Goal: Task Accomplishment & Management: Use online tool/utility

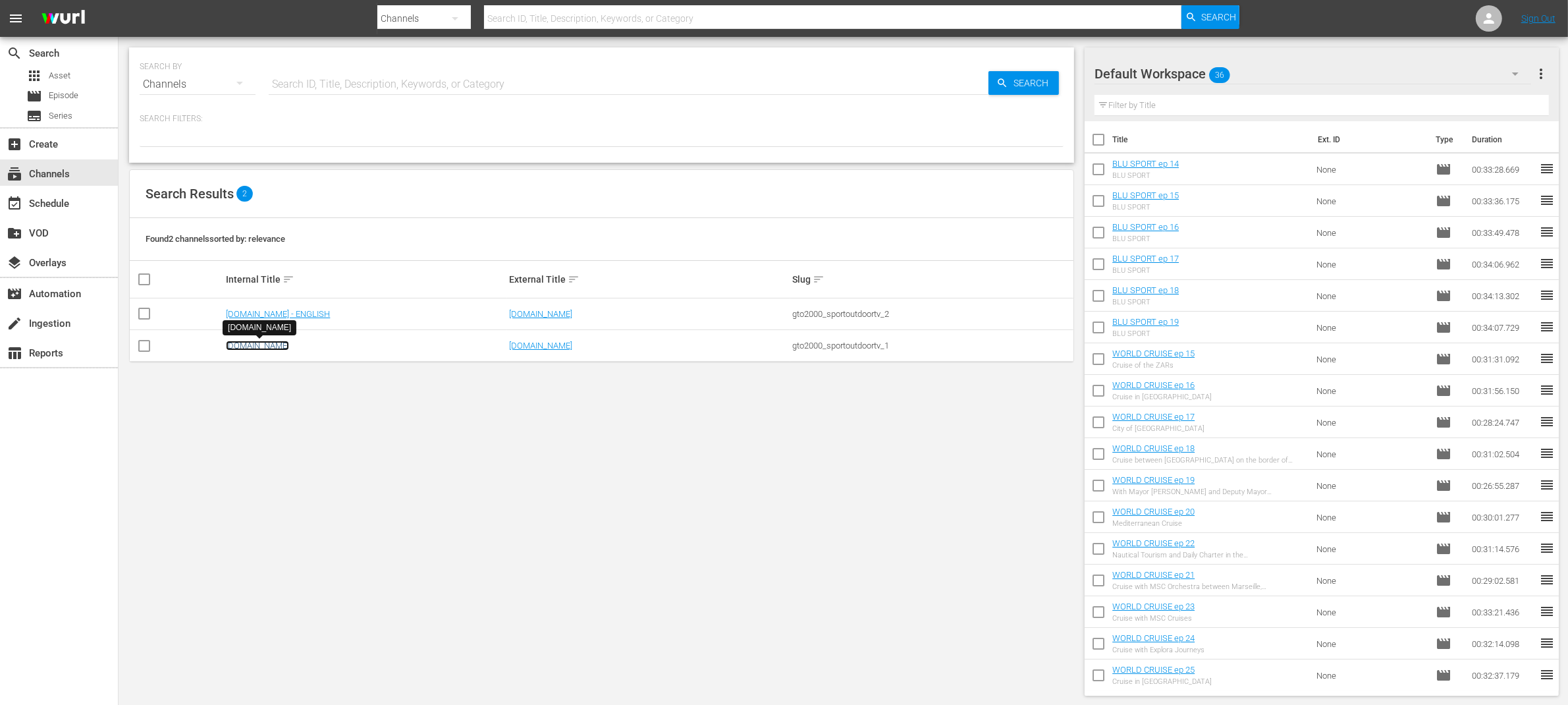
click at [263, 344] on link "[DOMAIN_NAME]" at bounding box center [257, 345] width 63 height 10
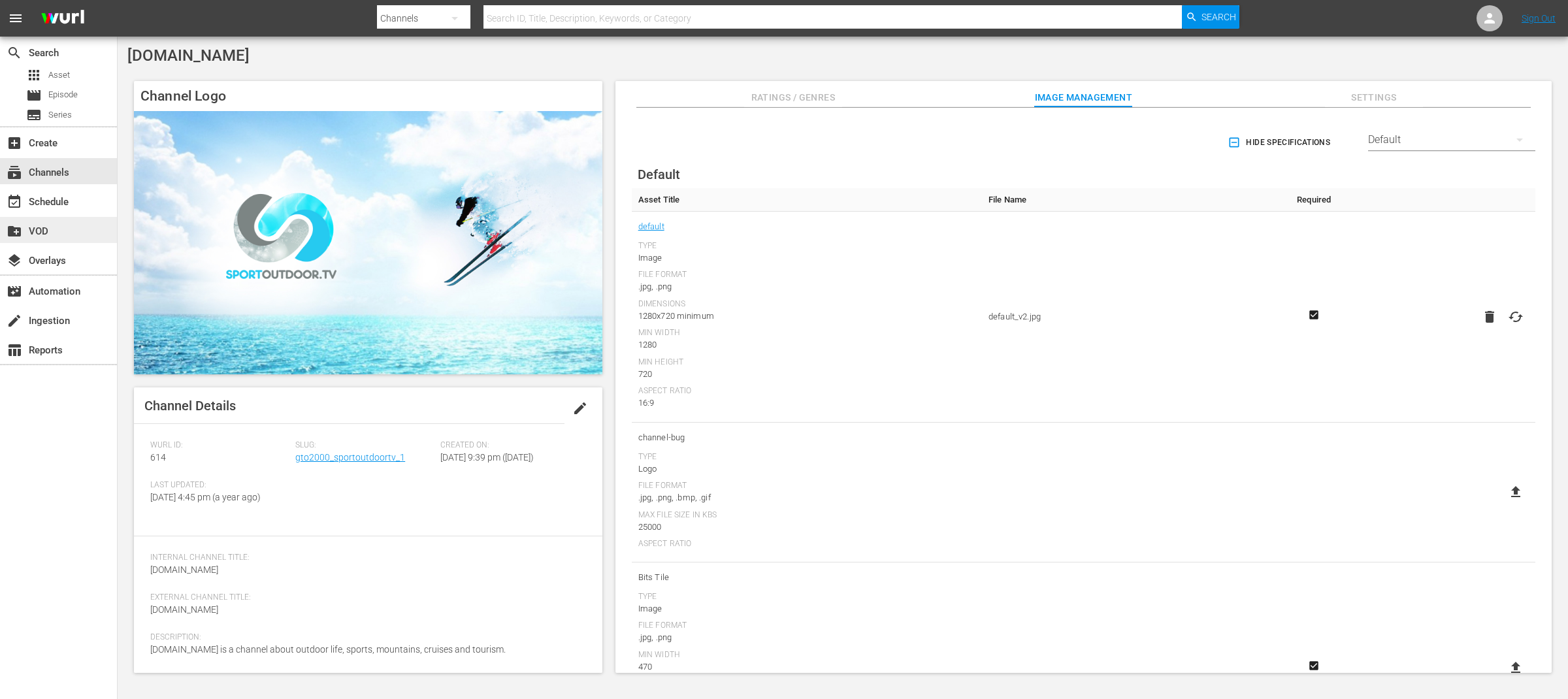
click at [48, 231] on div "create_new_folder VOD" at bounding box center [36, 229] width 73 height 11
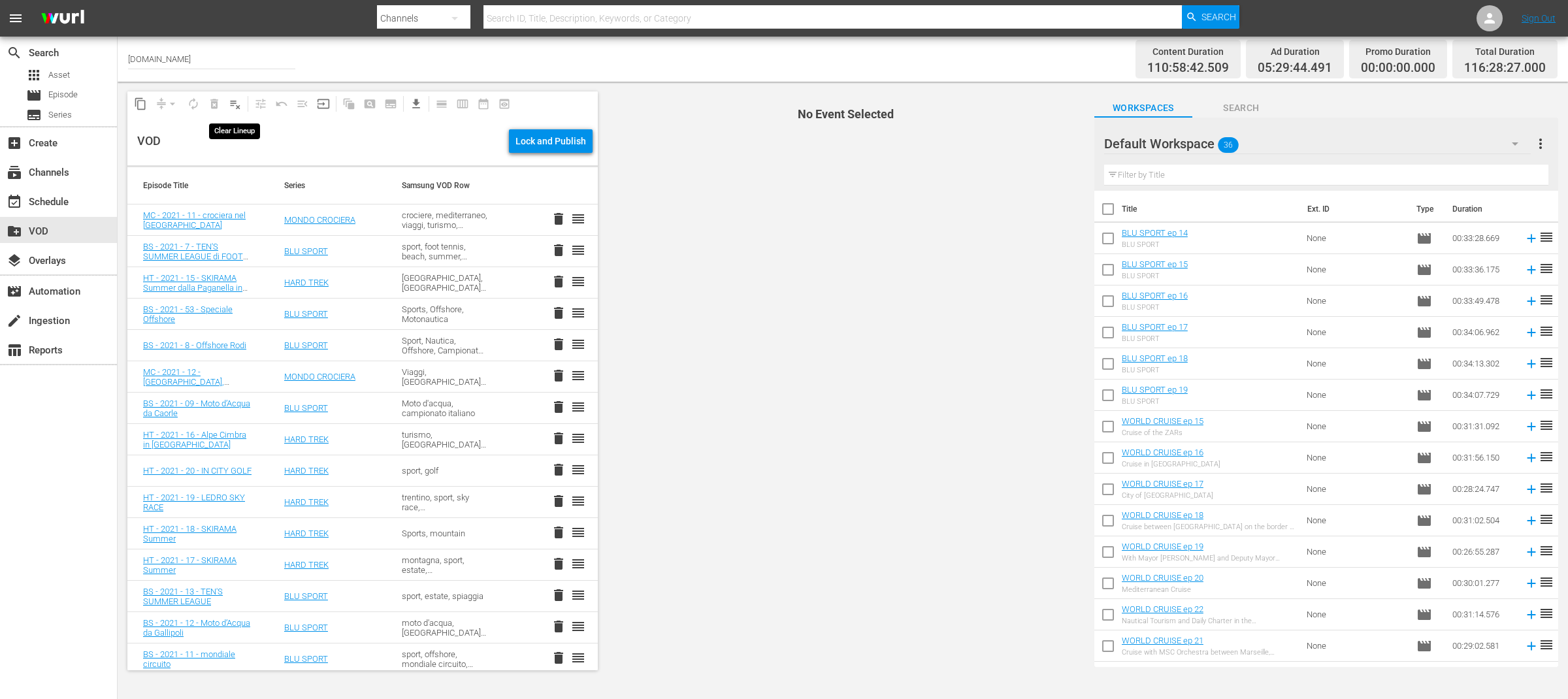
click at [234, 104] on span "playlist_remove_outlined" at bounding box center [236, 104] width 13 height 13
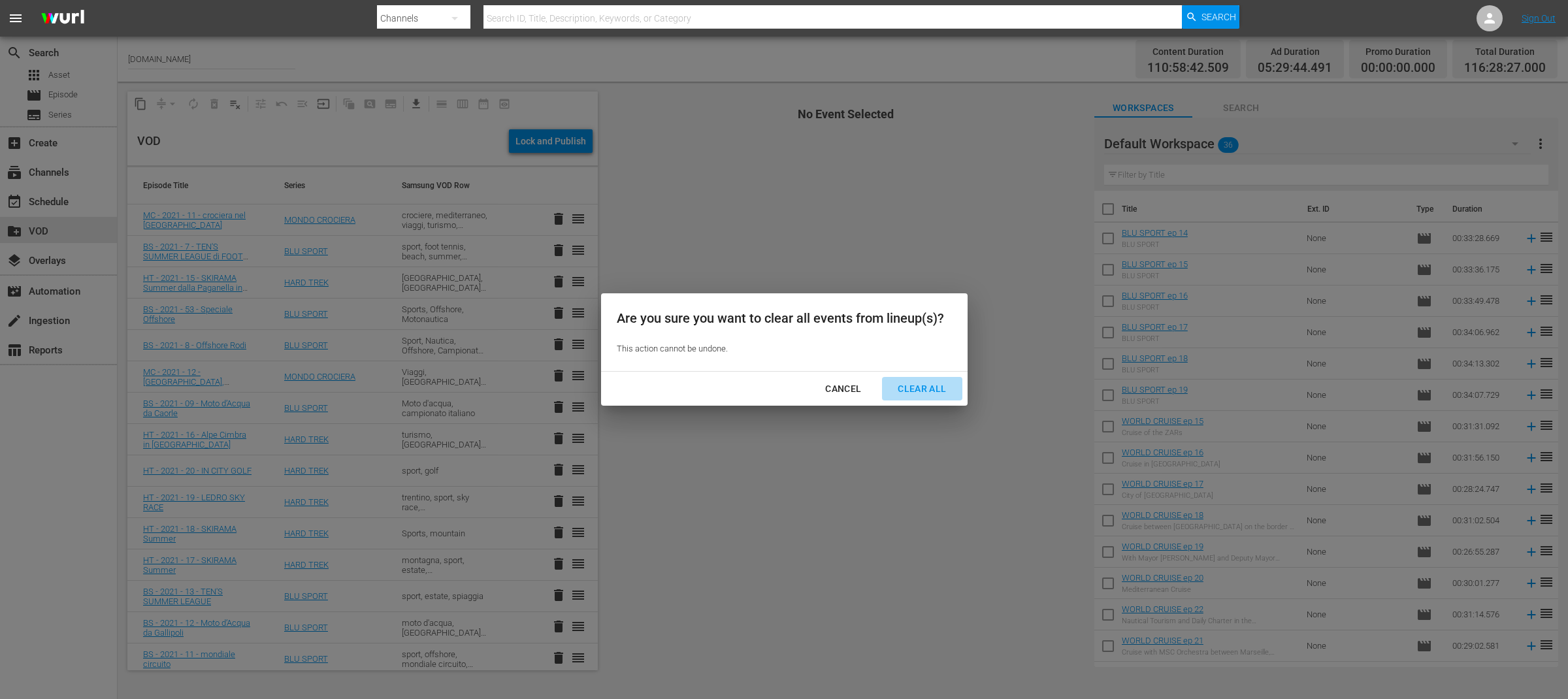
click at [938, 390] on div "Clear All" at bounding box center [922, 389] width 69 height 16
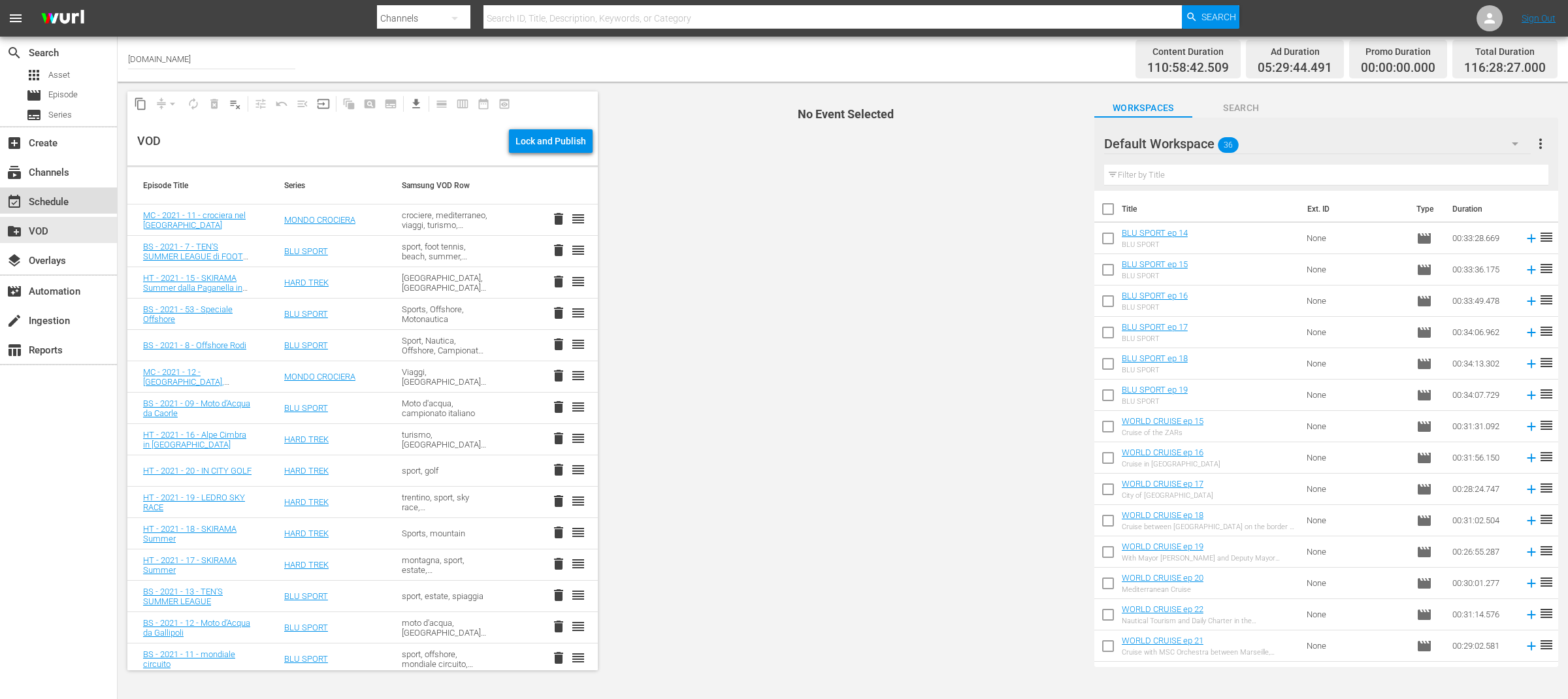
click at [53, 203] on div "event_available Schedule" at bounding box center [36, 199] width 73 height 11
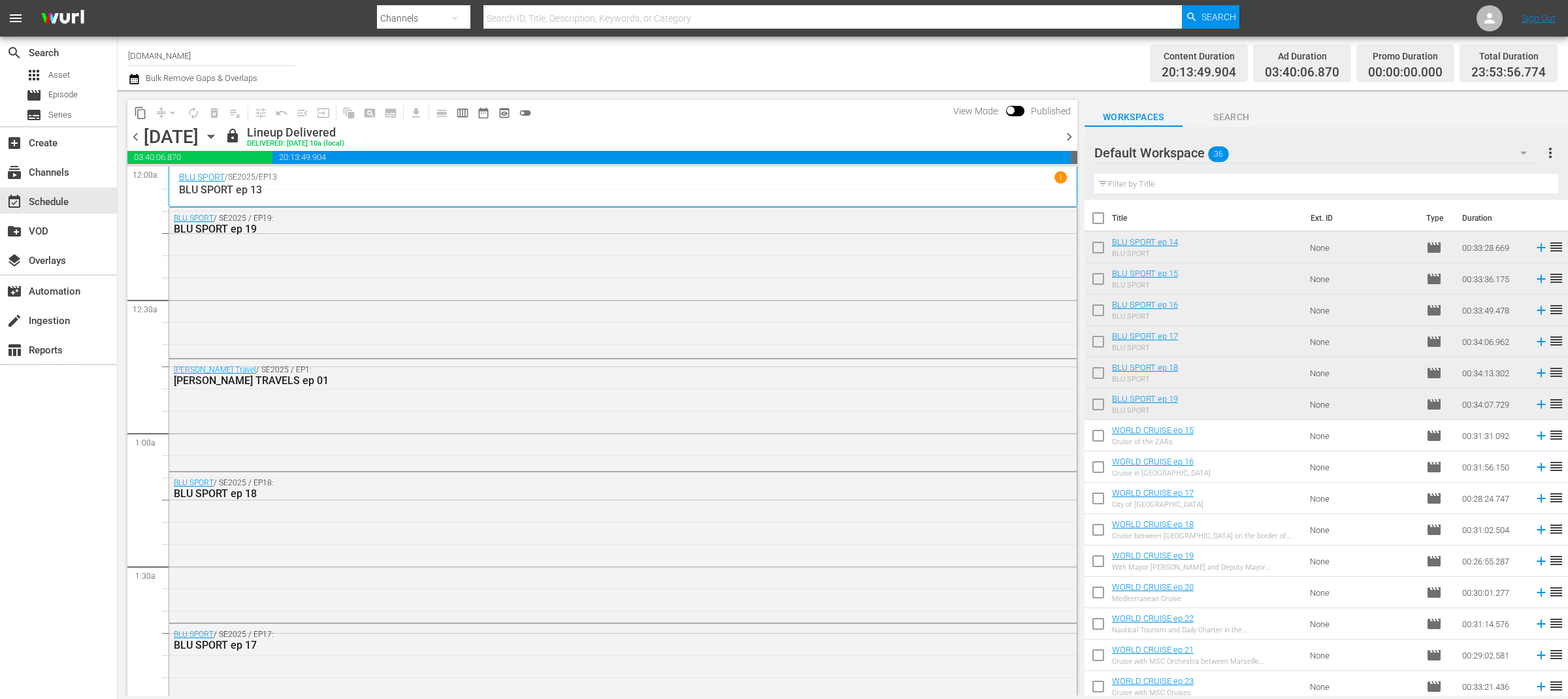
click at [1068, 138] on span "chevron_right" at bounding box center [1069, 137] width 16 height 16
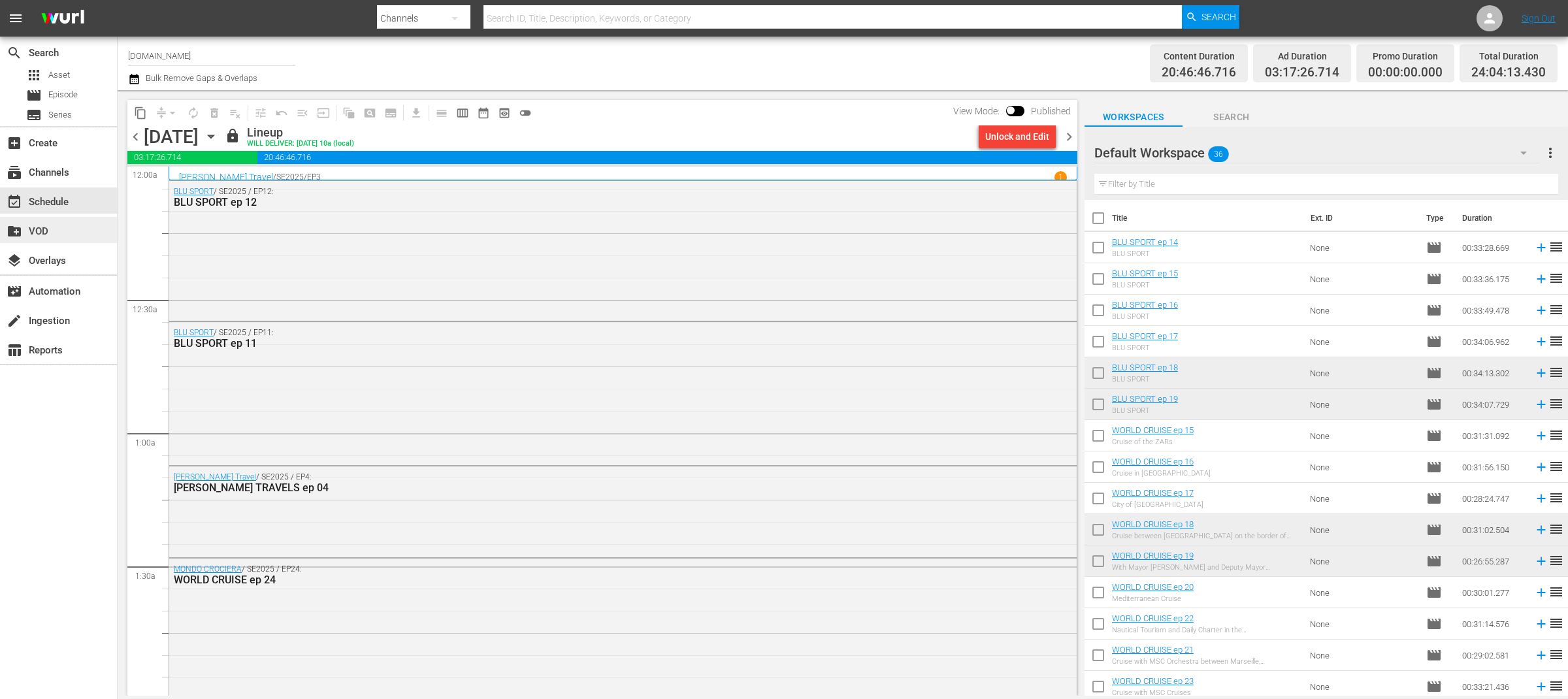
click at [66, 225] on div "create_new_folder VOD" at bounding box center [36, 229] width 73 height 11
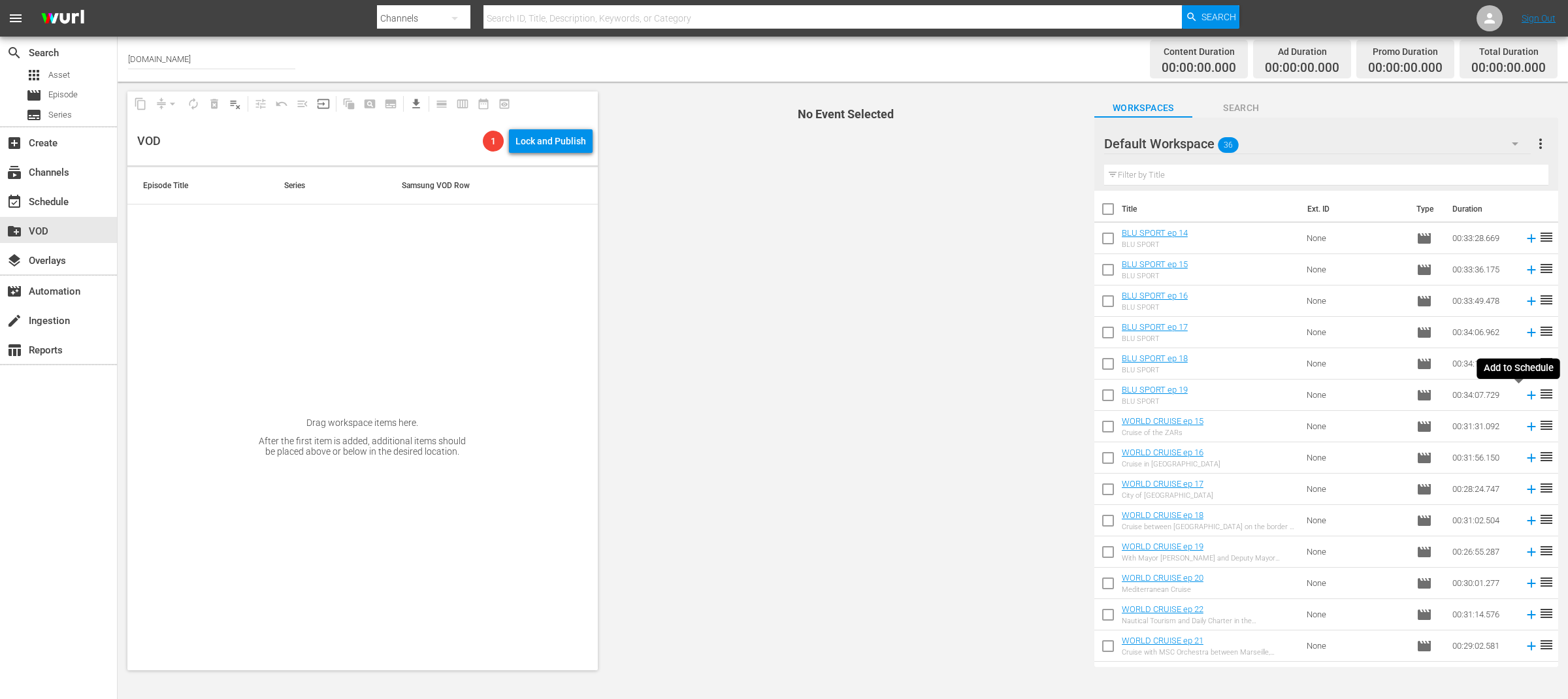
click at [1524, 394] on icon at bounding box center [1532, 395] width 15 height 15
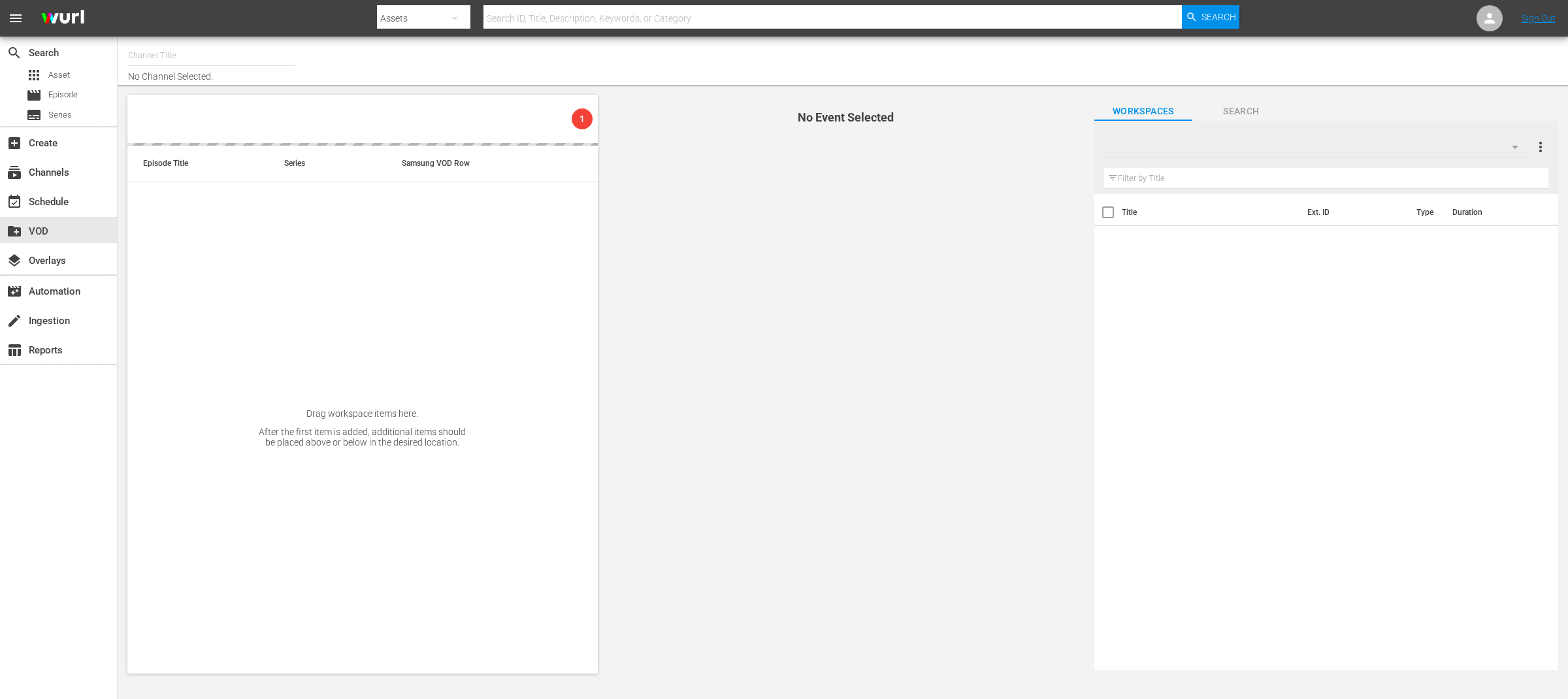
type input "SportOutdoor.TV (614)"
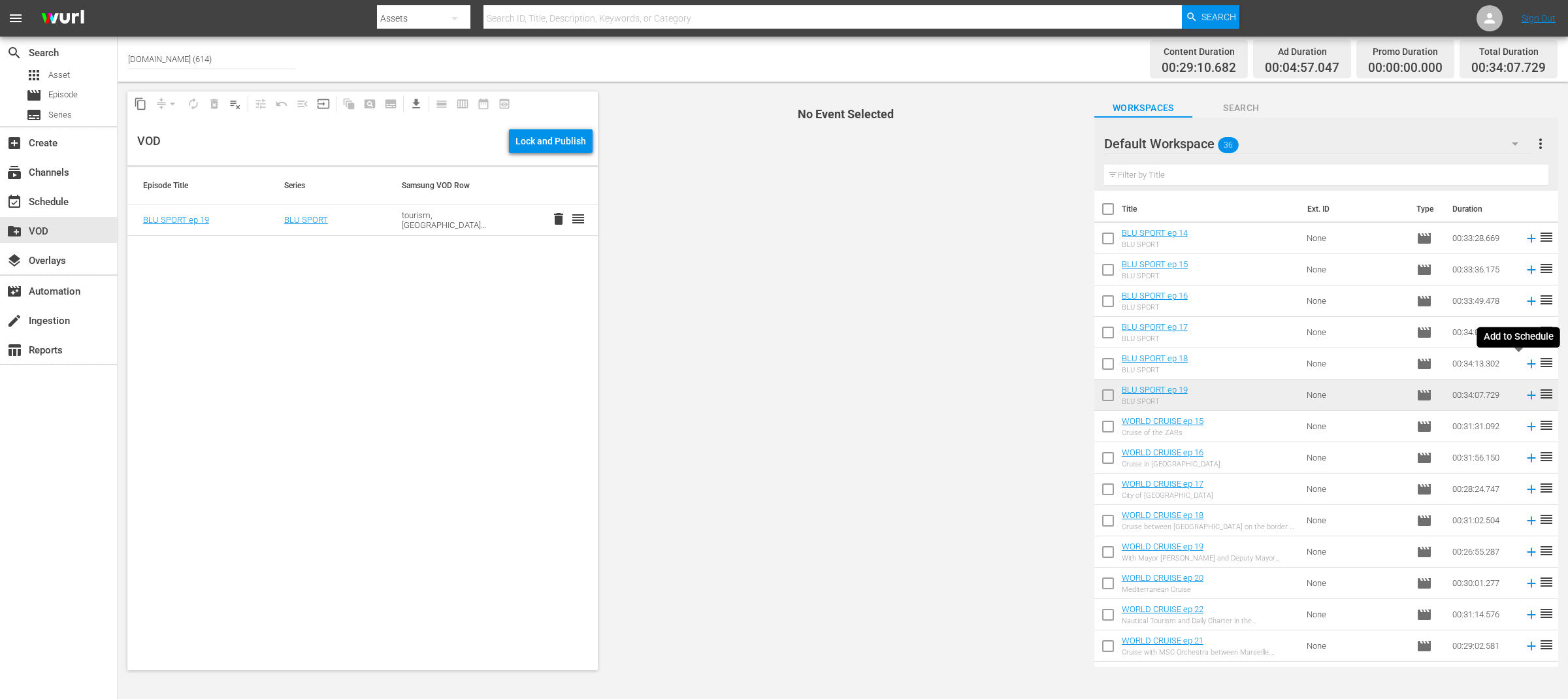
click at [1524, 364] on icon at bounding box center [1532, 364] width 15 height 15
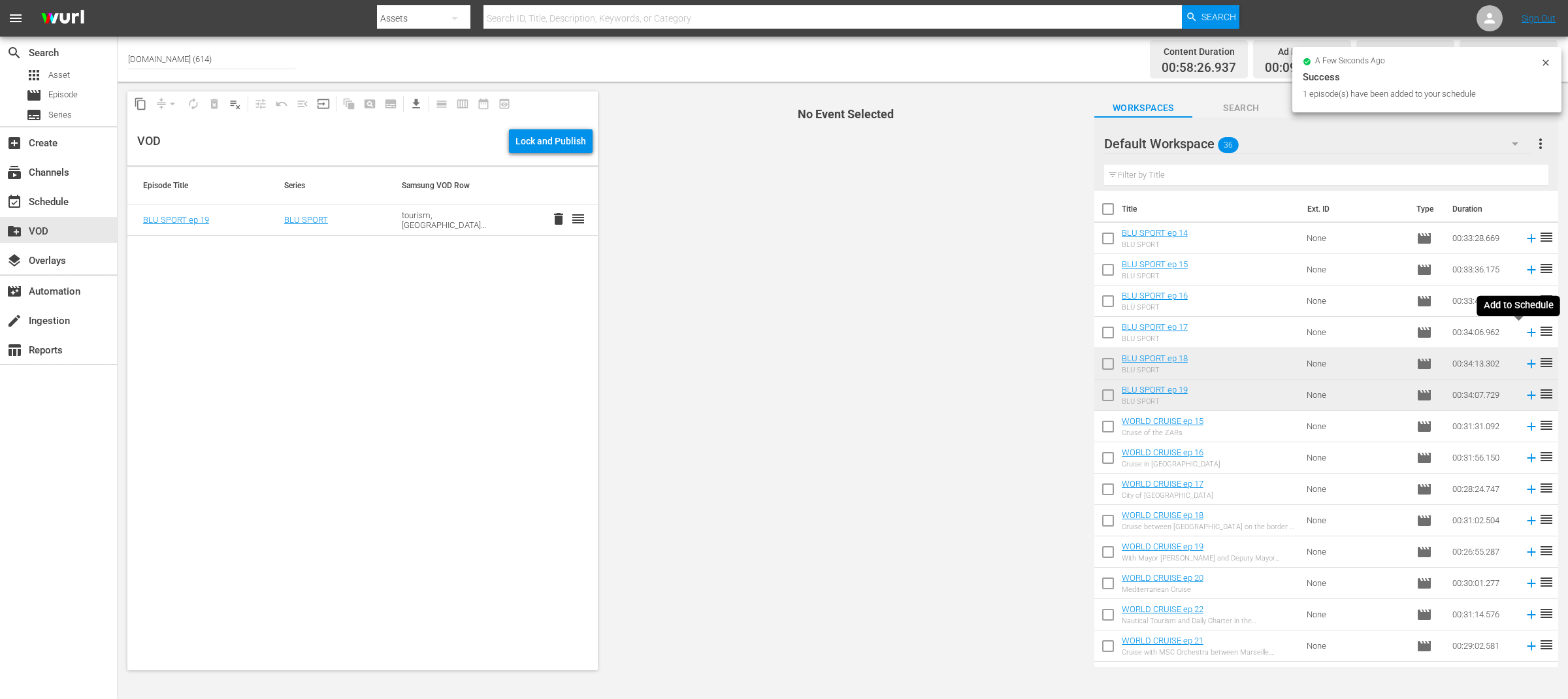
click at [1527, 332] on icon at bounding box center [1531, 331] width 8 height 8
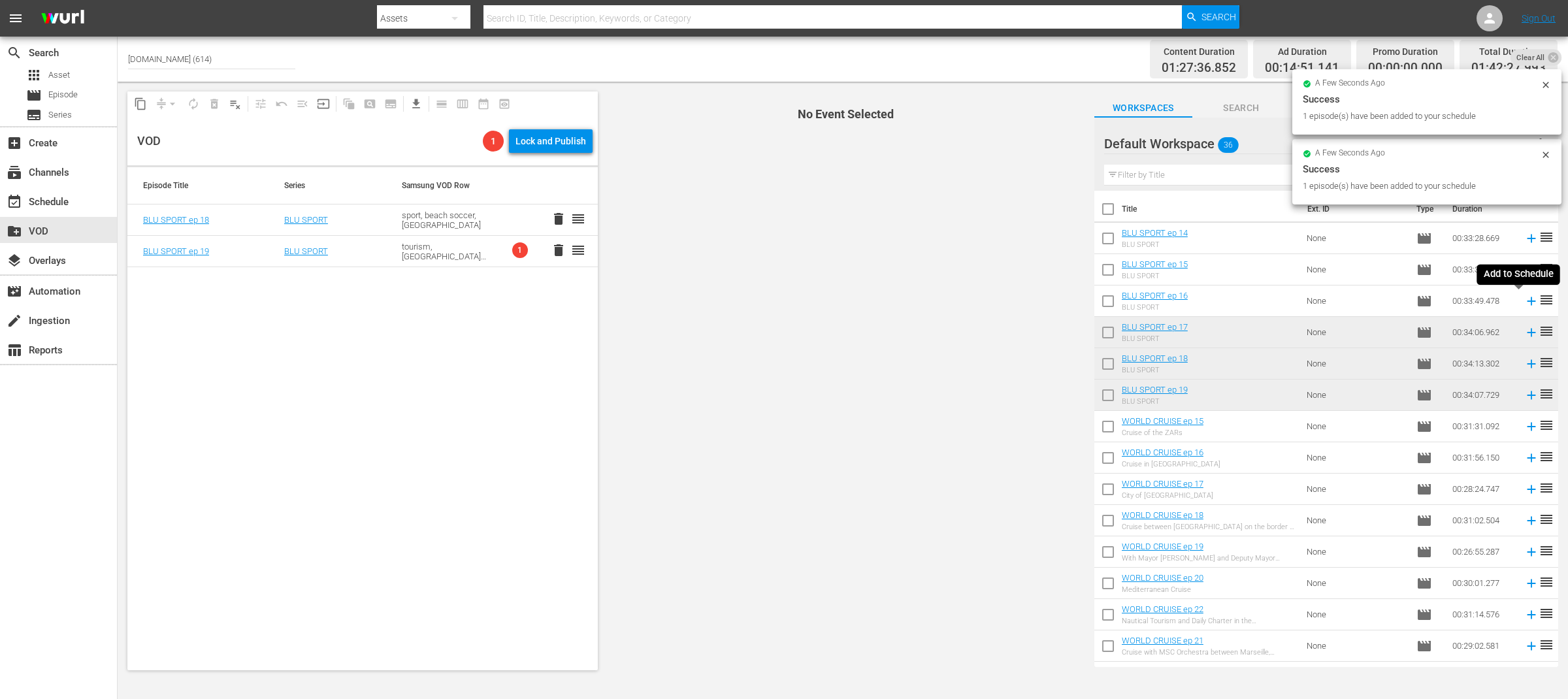
click at [1524, 299] on icon at bounding box center [1532, 301] width 15 height 15
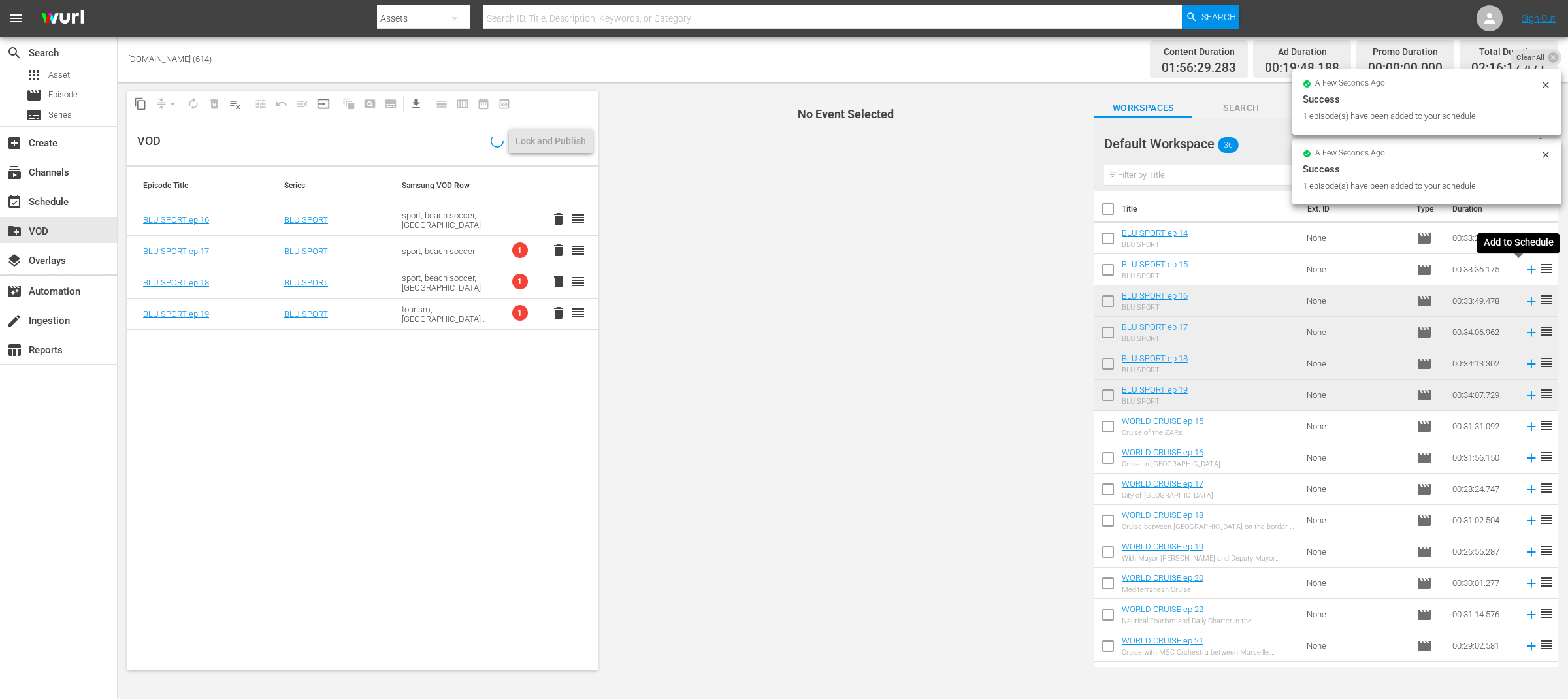
click at [1524, 267] on icon at bounding box center [1532, 270] width 15 height 15
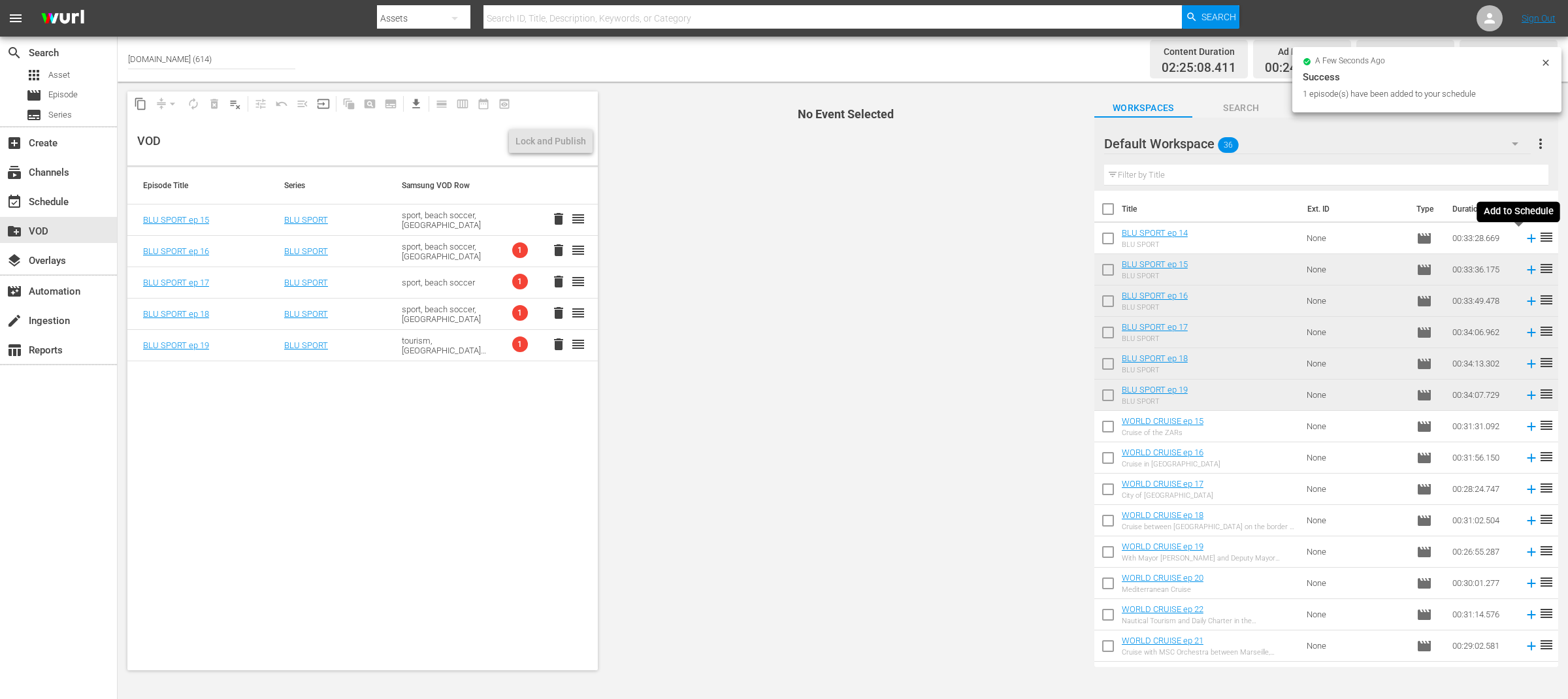
click at [1524, 237] on icon at bounding box center [1532, 239] width 15 height 15
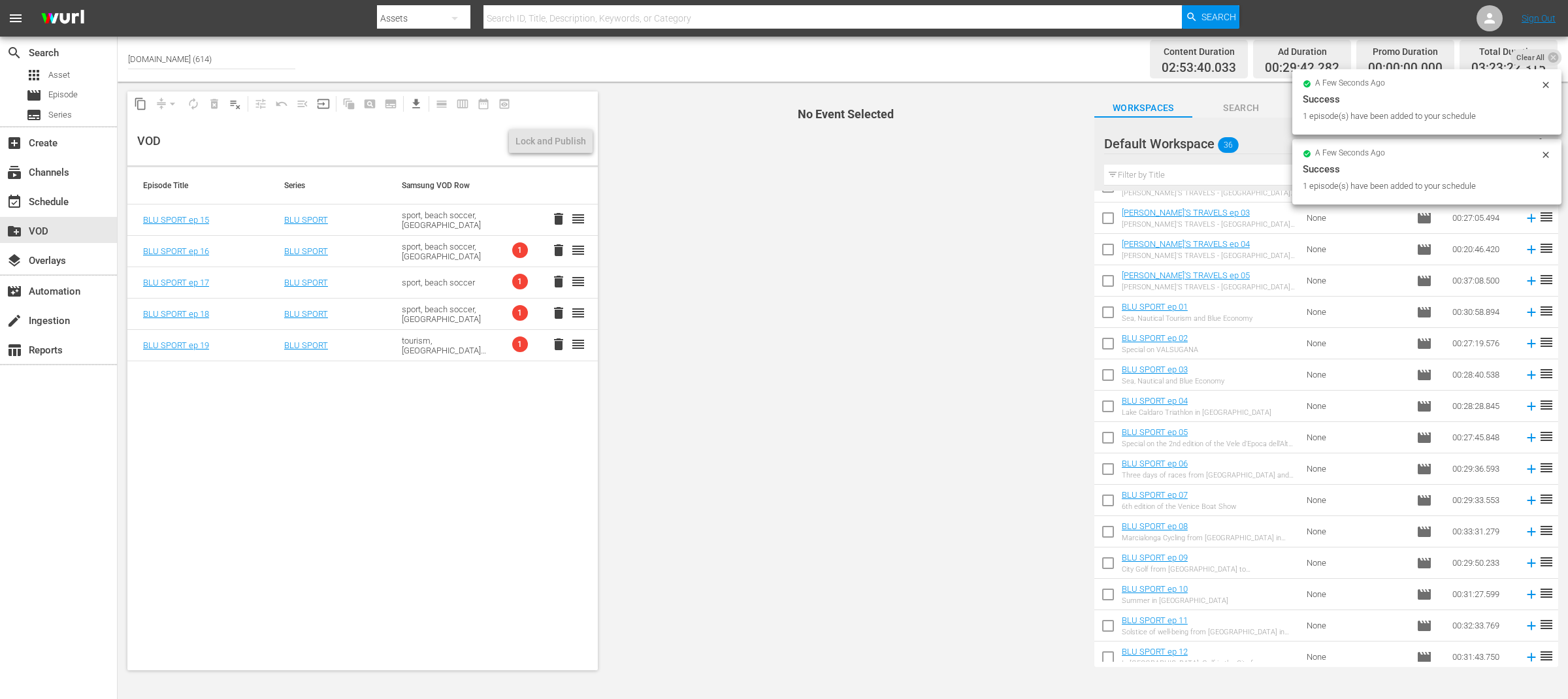
scroll to position [689, 0]
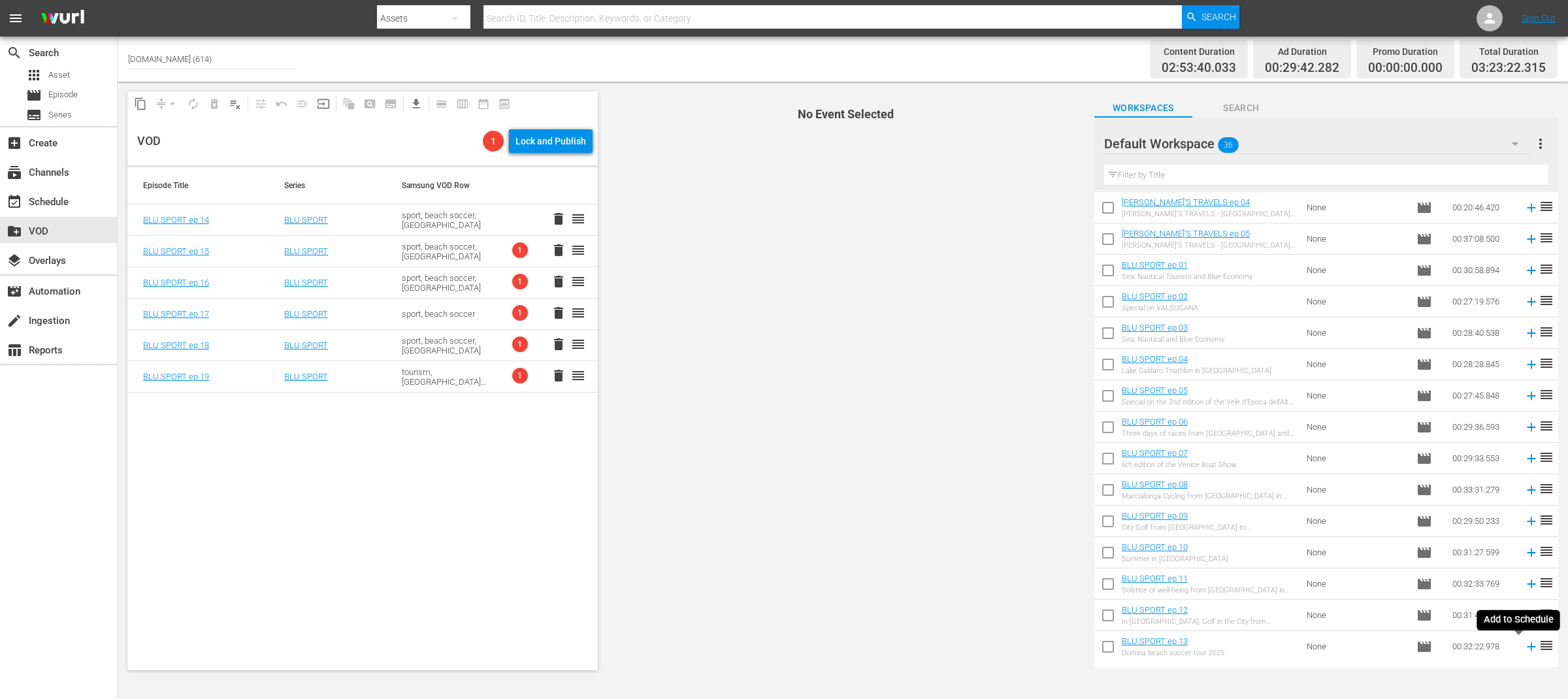
drag, startPoint x: 1521, startPoint y: 644, endPoint x: 1521, endPoint y: 619, distance: 25.0
click at [1524, 645] on icon at bounding box center [1532, 646] width 15 height 15
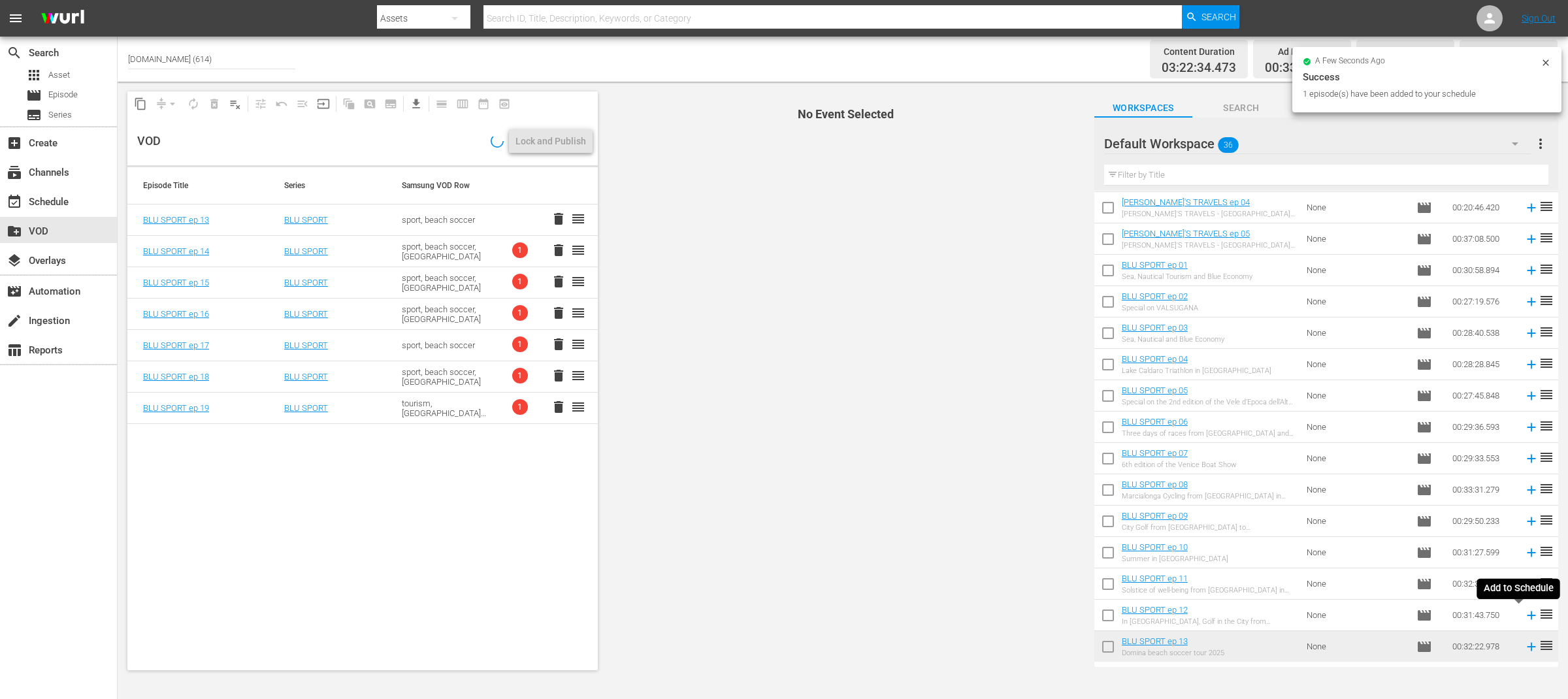
click at [1524, 615] on icon at bounding box center [1532, 615] width 15 height 15
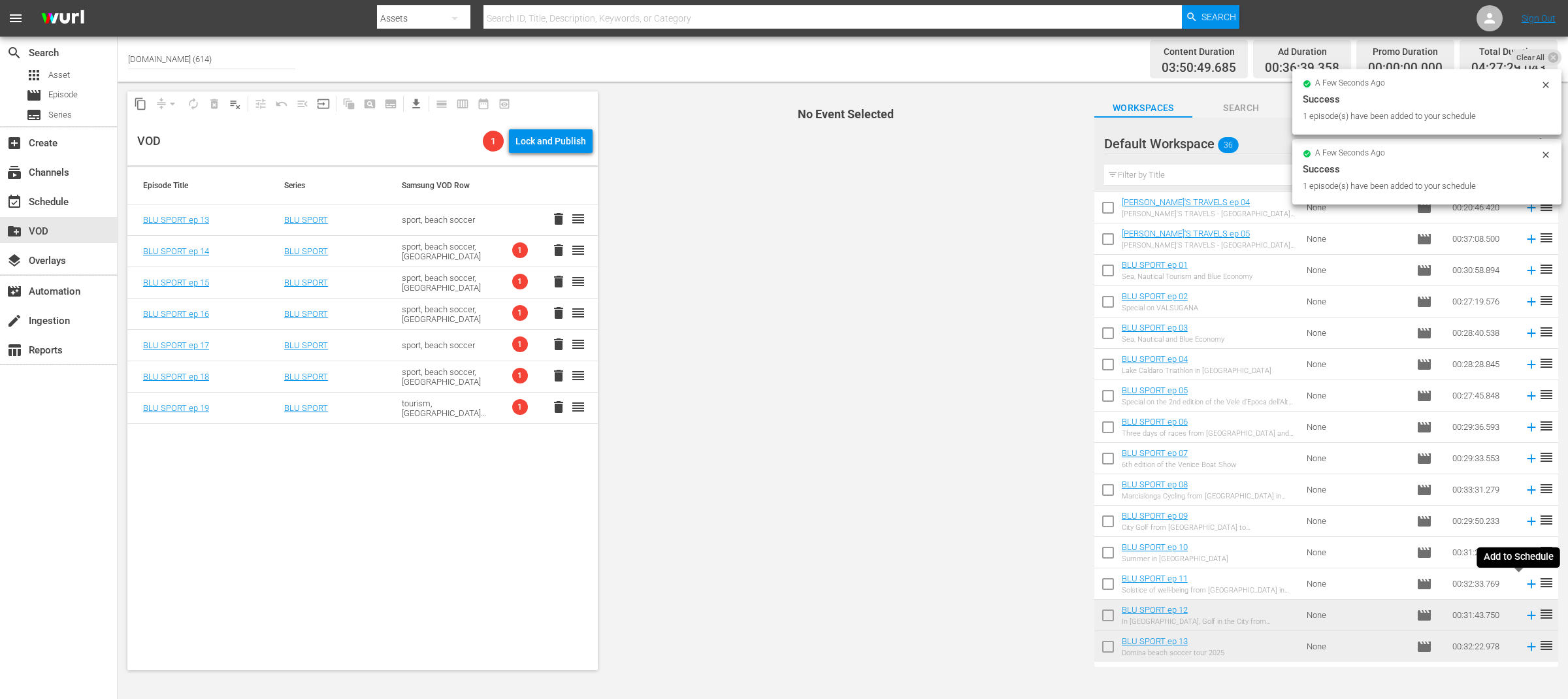
click at [1524, 582] on icon at bounding box center [1532, 584] width 15 height 15
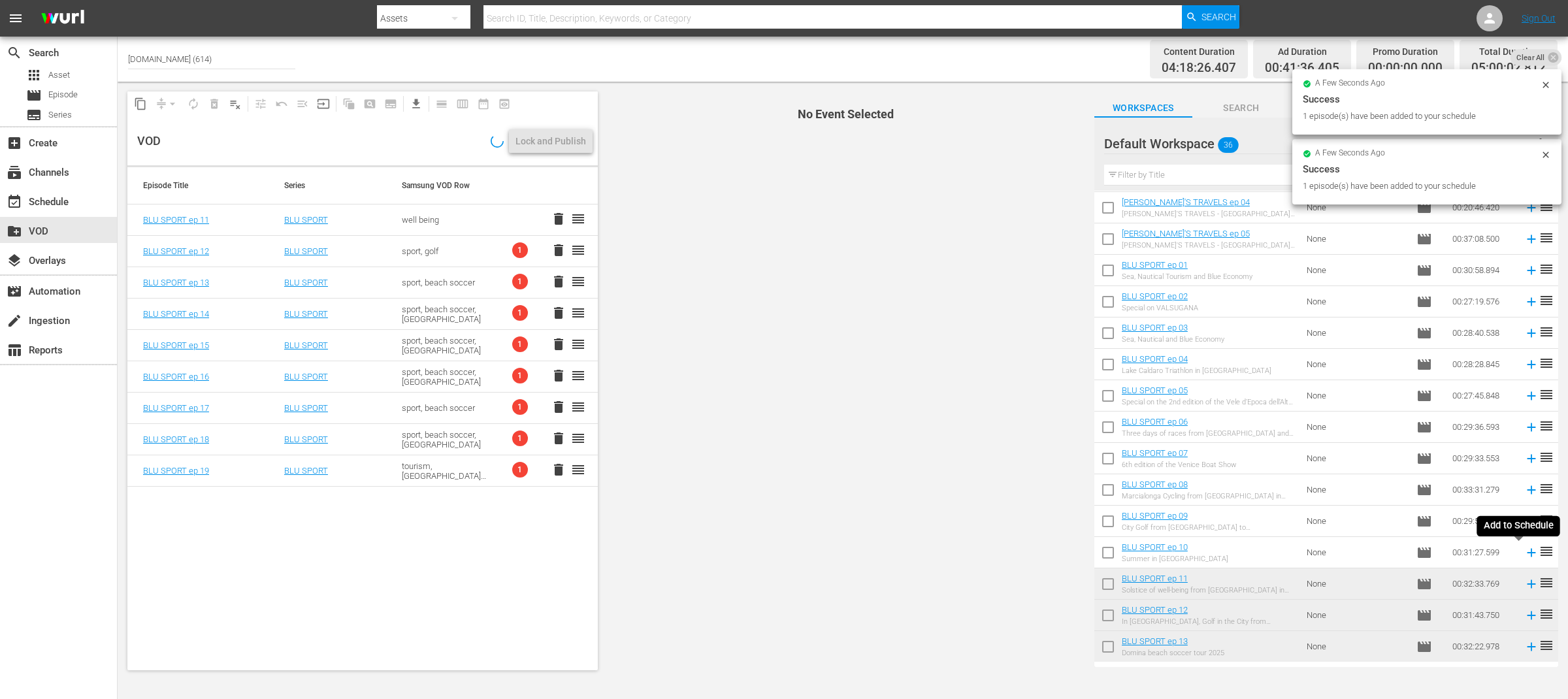
click at [1524, 551] on icon at bounding box center [1532, 552] width 15 height 15
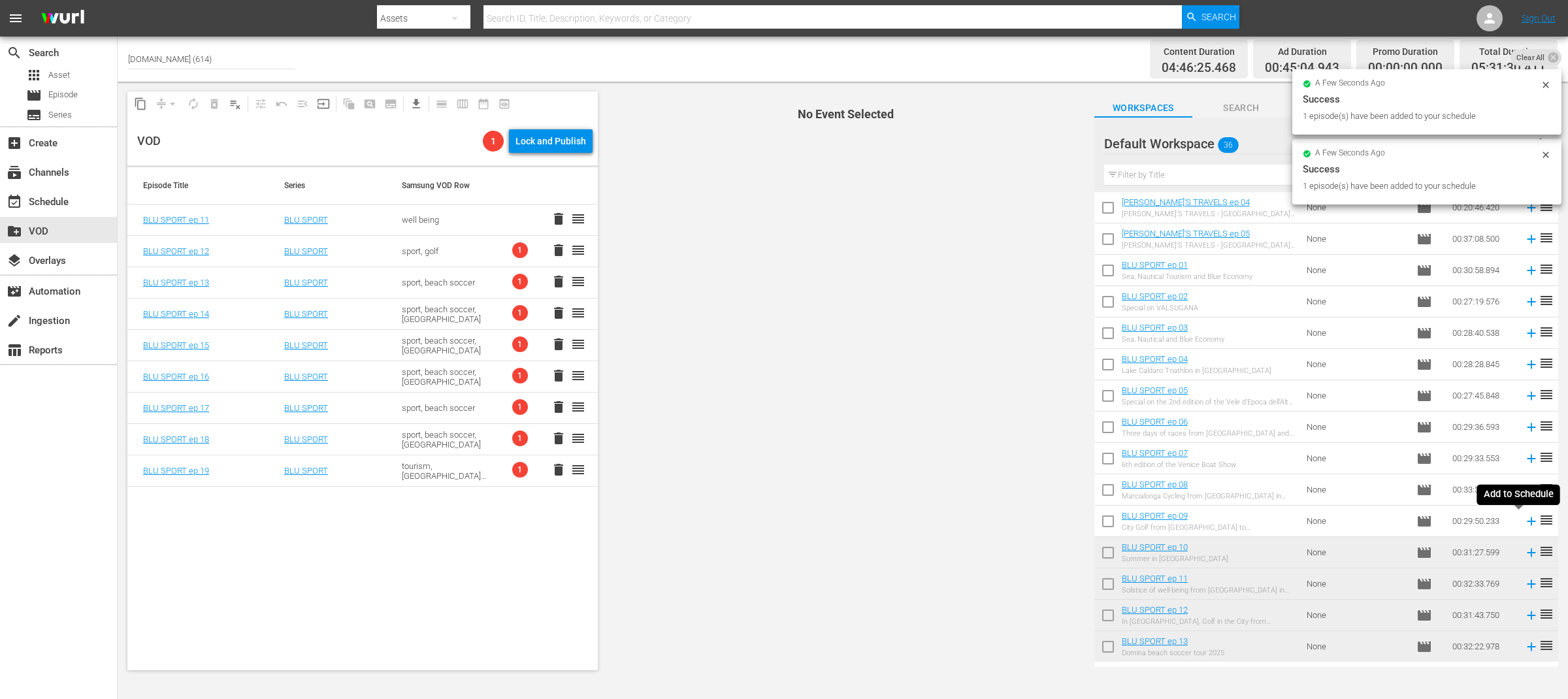
click at [1527, 520] on icon at bounding box center [1531, 520] width 8 height 8
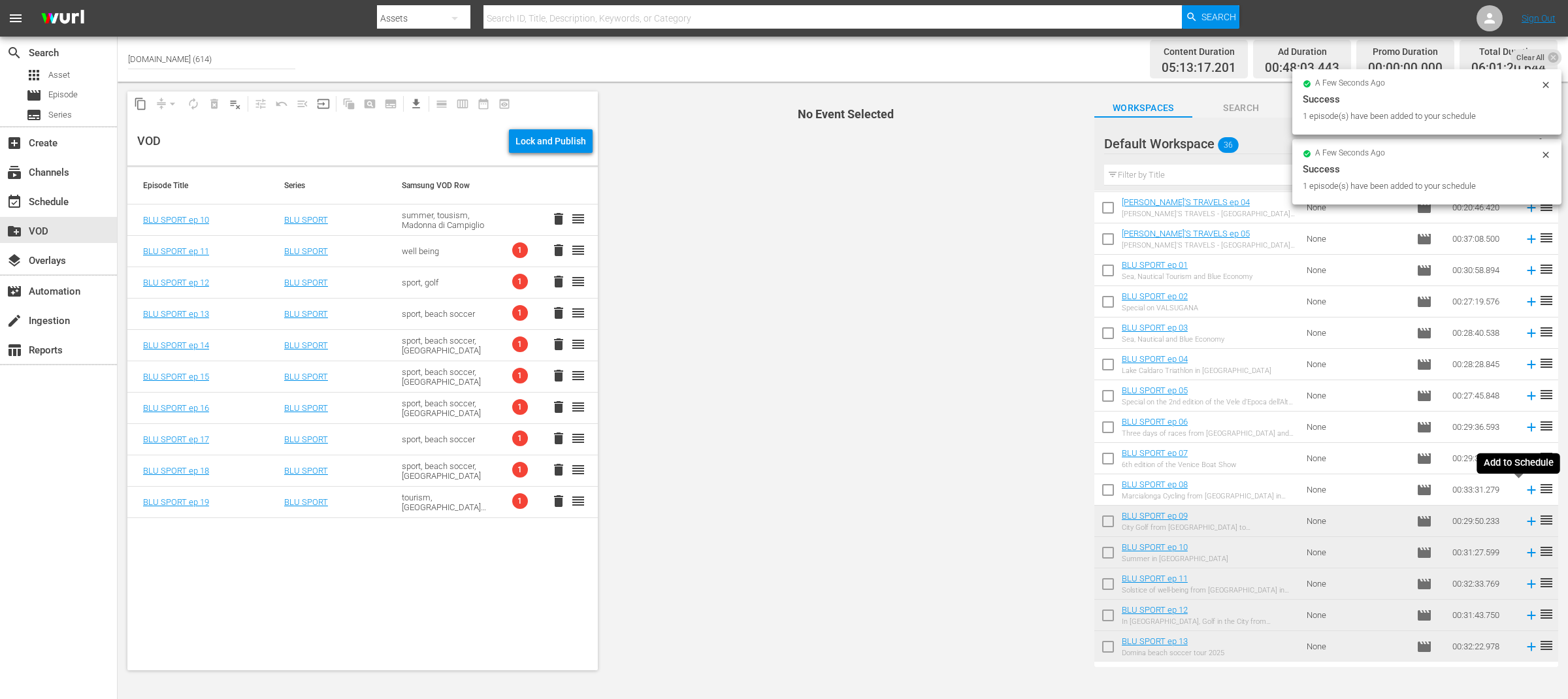
click at [1524, 487] on icon at bounding box center [1532, 490] width 15 height 15
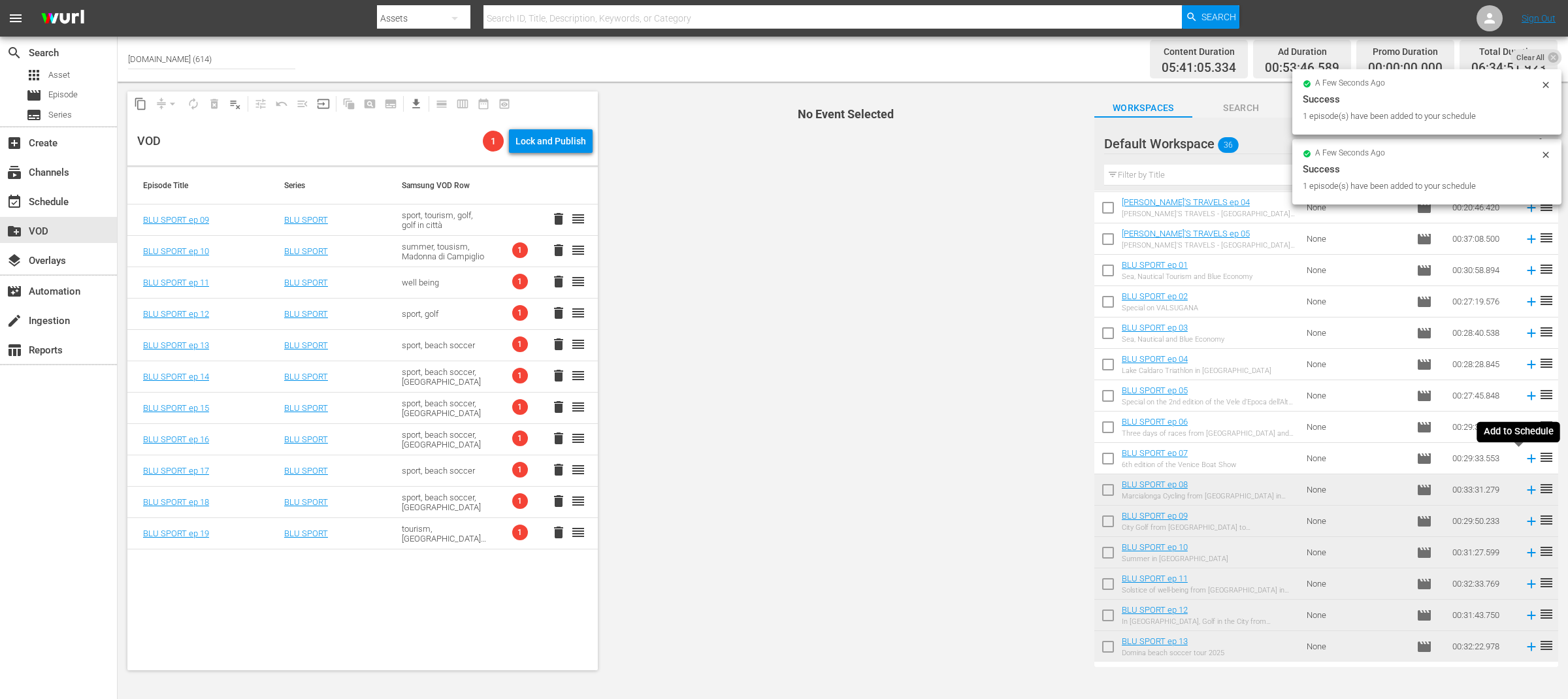
click at [1527, 457] on icon at bounding box center [1531, 458] width 8 height 8
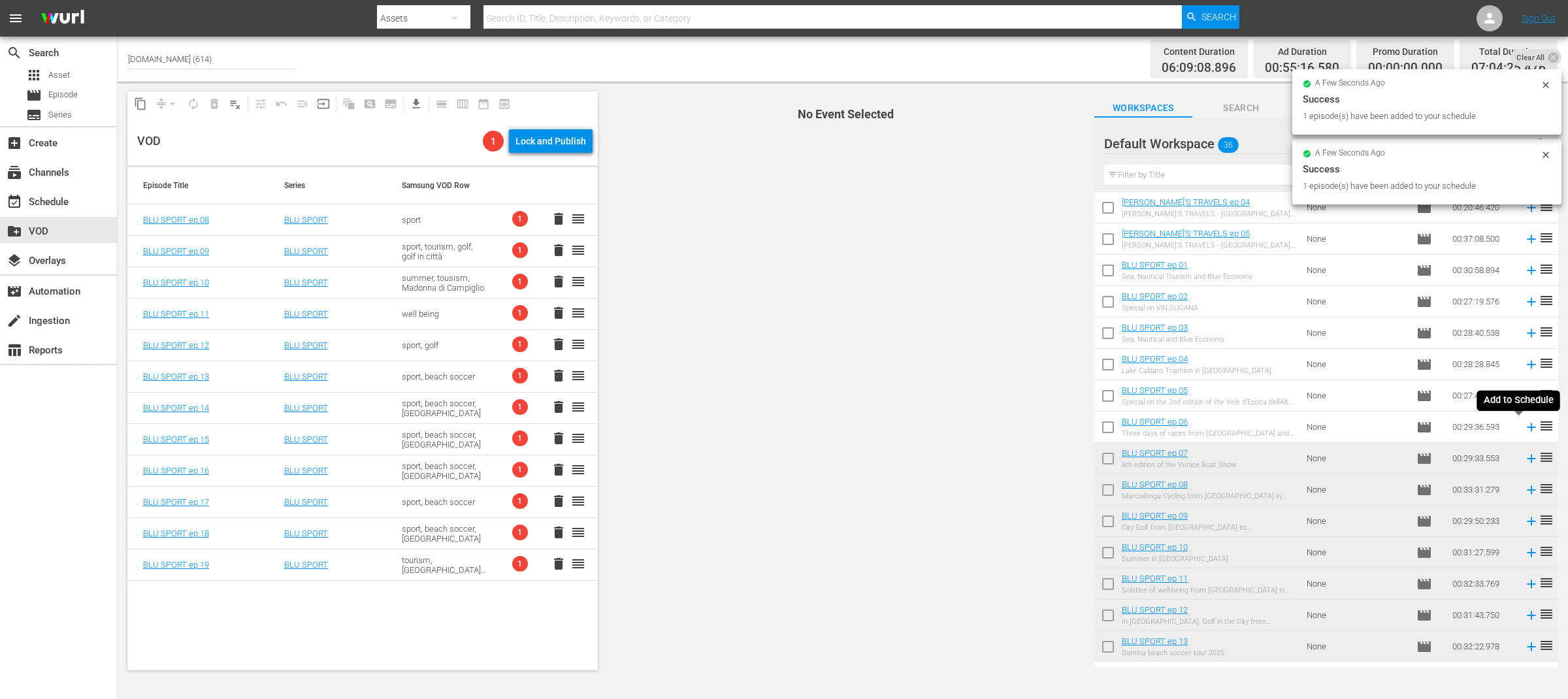
click at [1524, 427] on icon at bounding box center [1532, 427] width 15 height 15
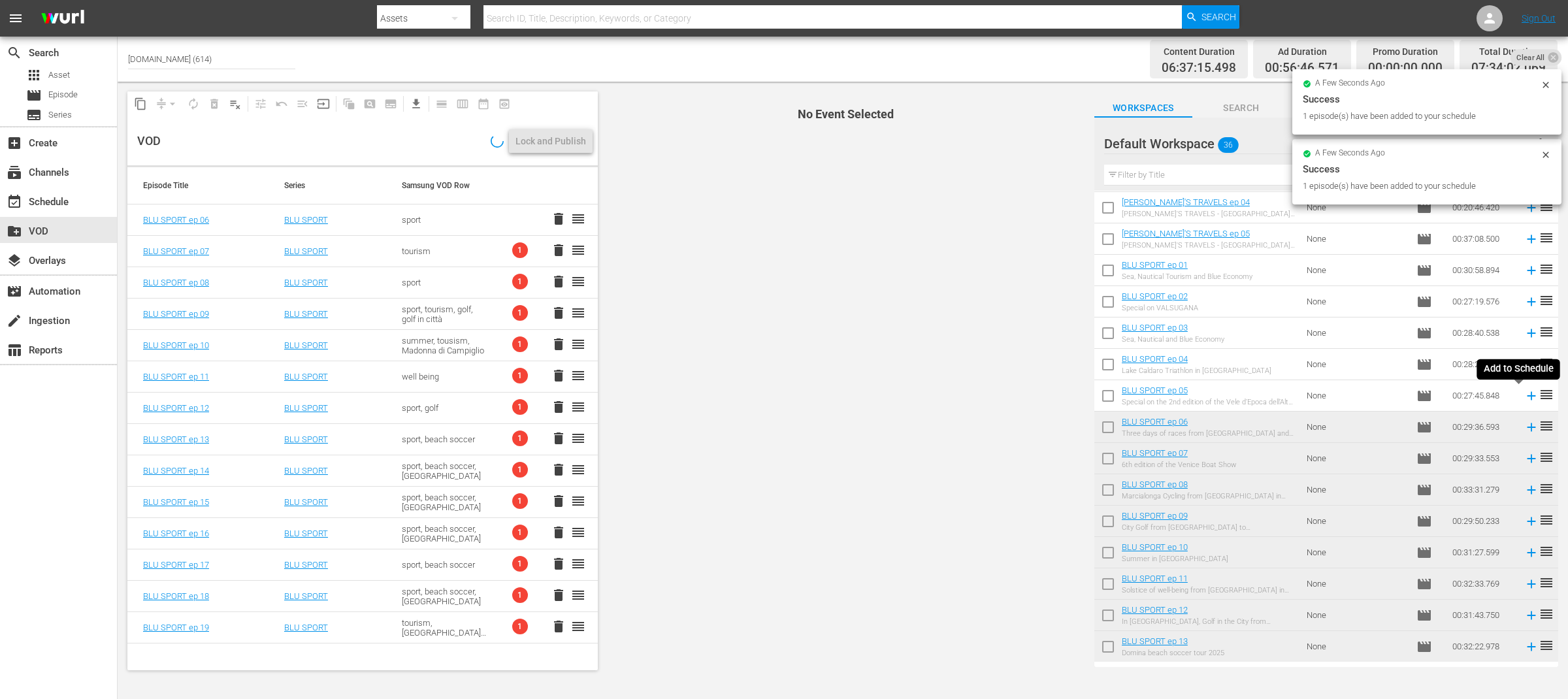
click at [1524, 397] on icon at bounding box center [1532, 396] width 15 height 15
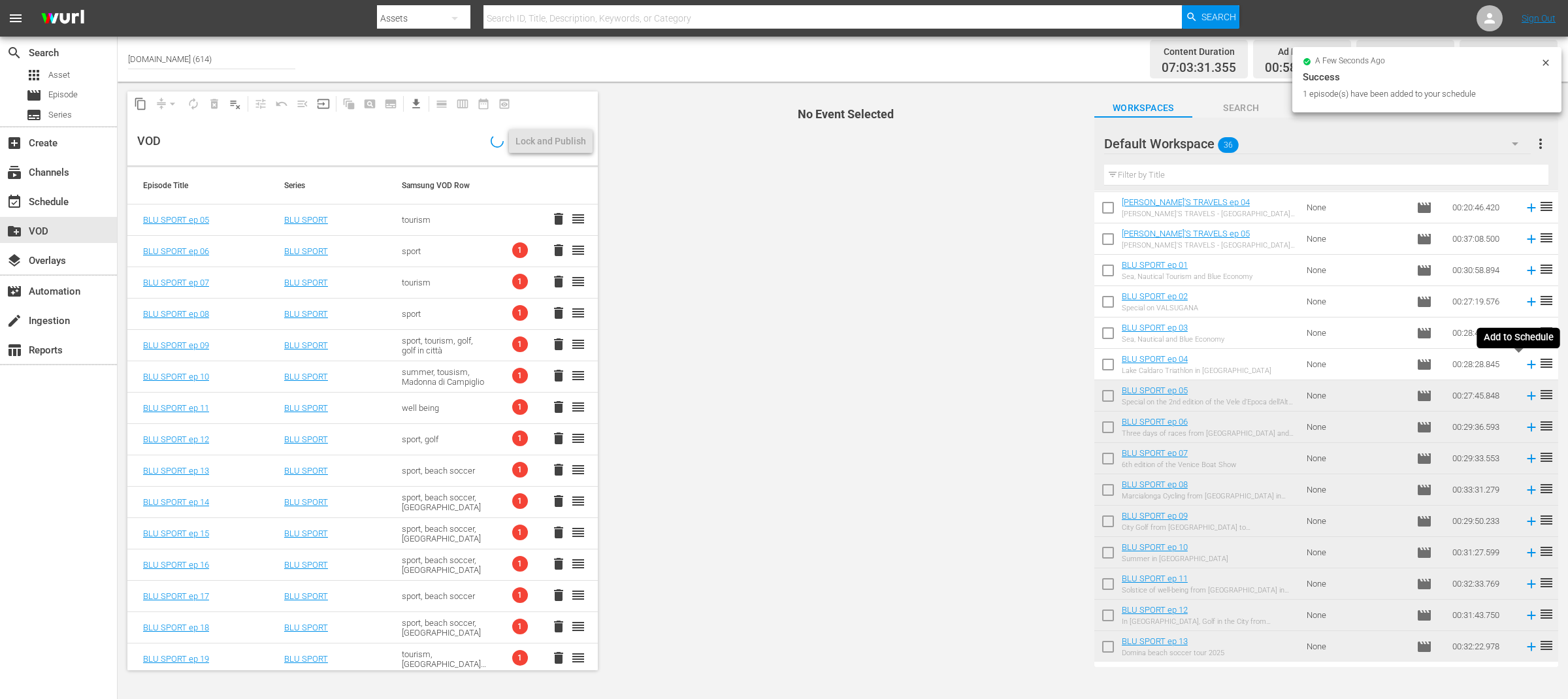
click at [1527, 364] on icon at bounding box center [1531, 363] width 8 height 8
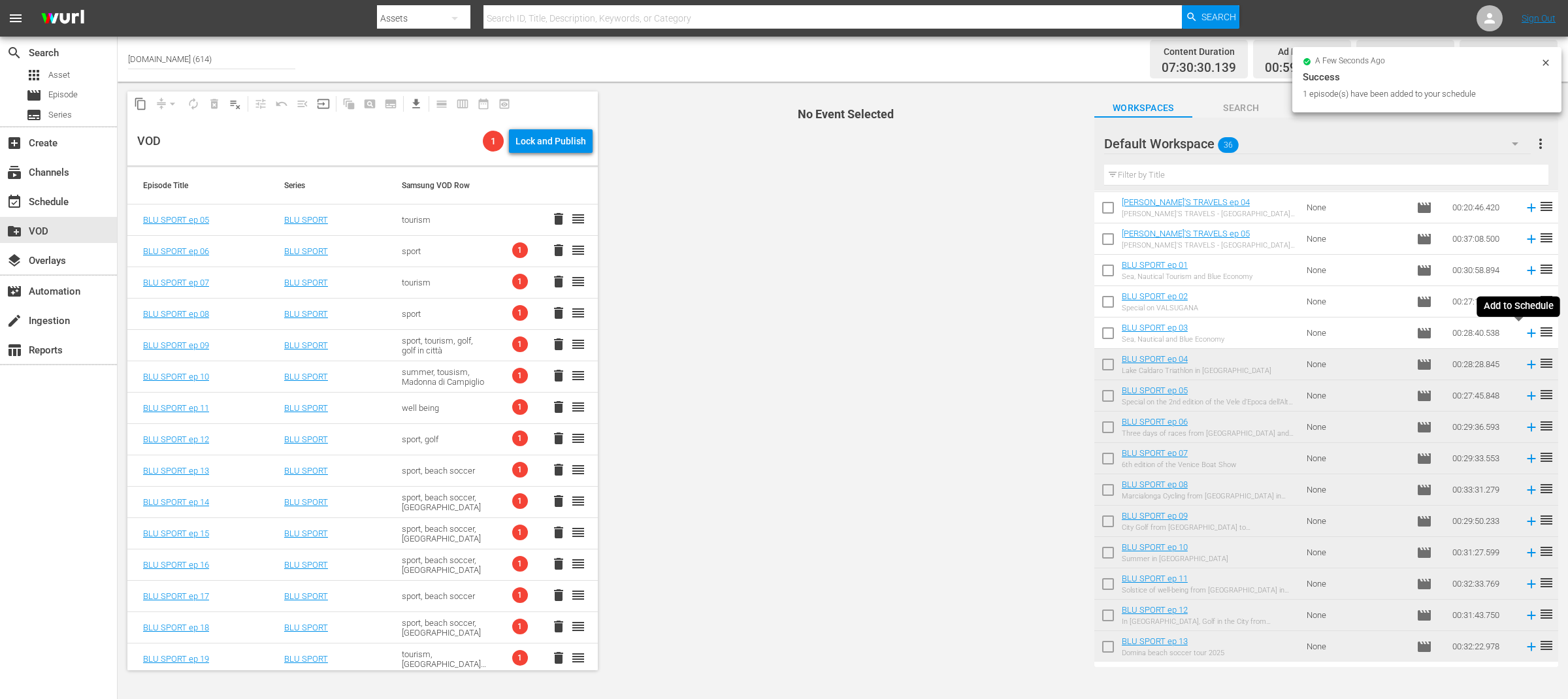
click at [1524, 330] on icon at bounding box center [1532, 333] width 15 height 15
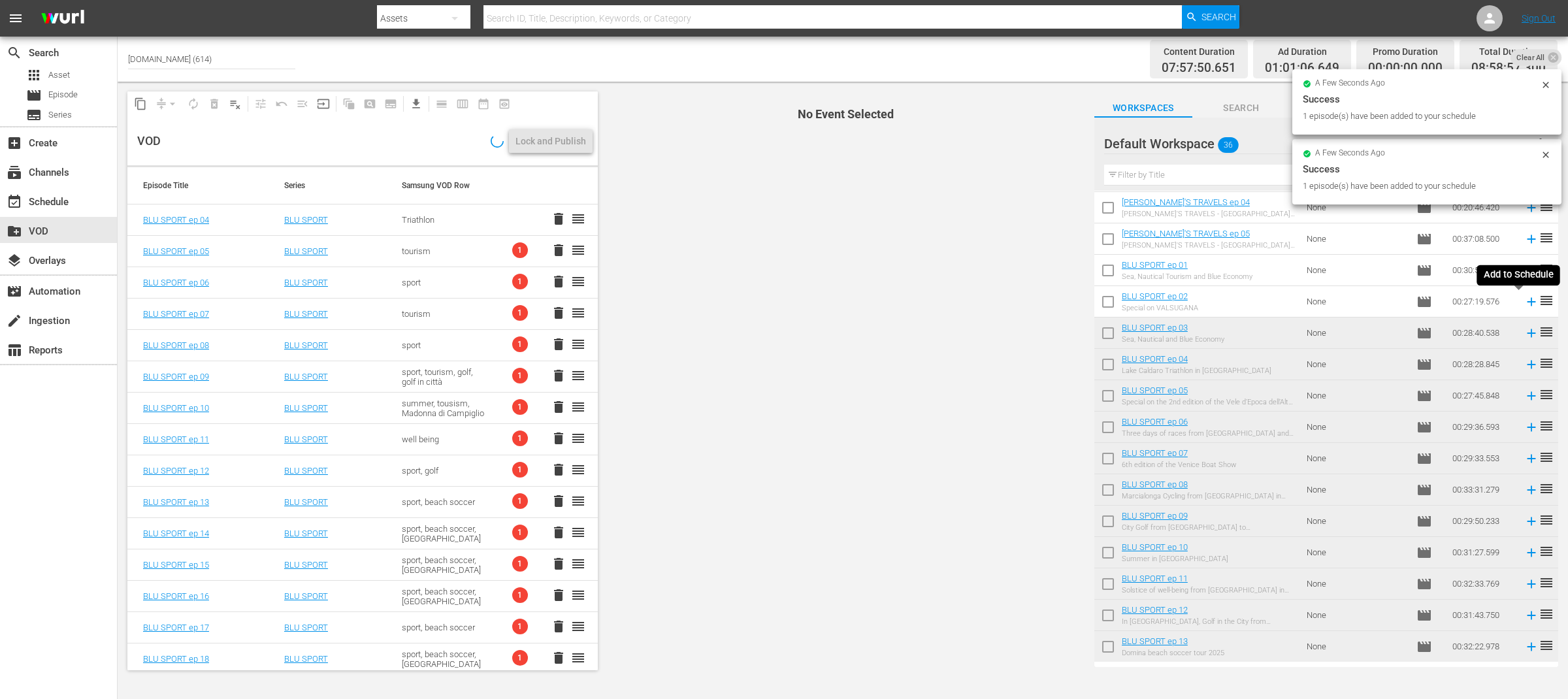
click at [1524, 300] on icon at bounding box center [1532, 302] width 15 height 15
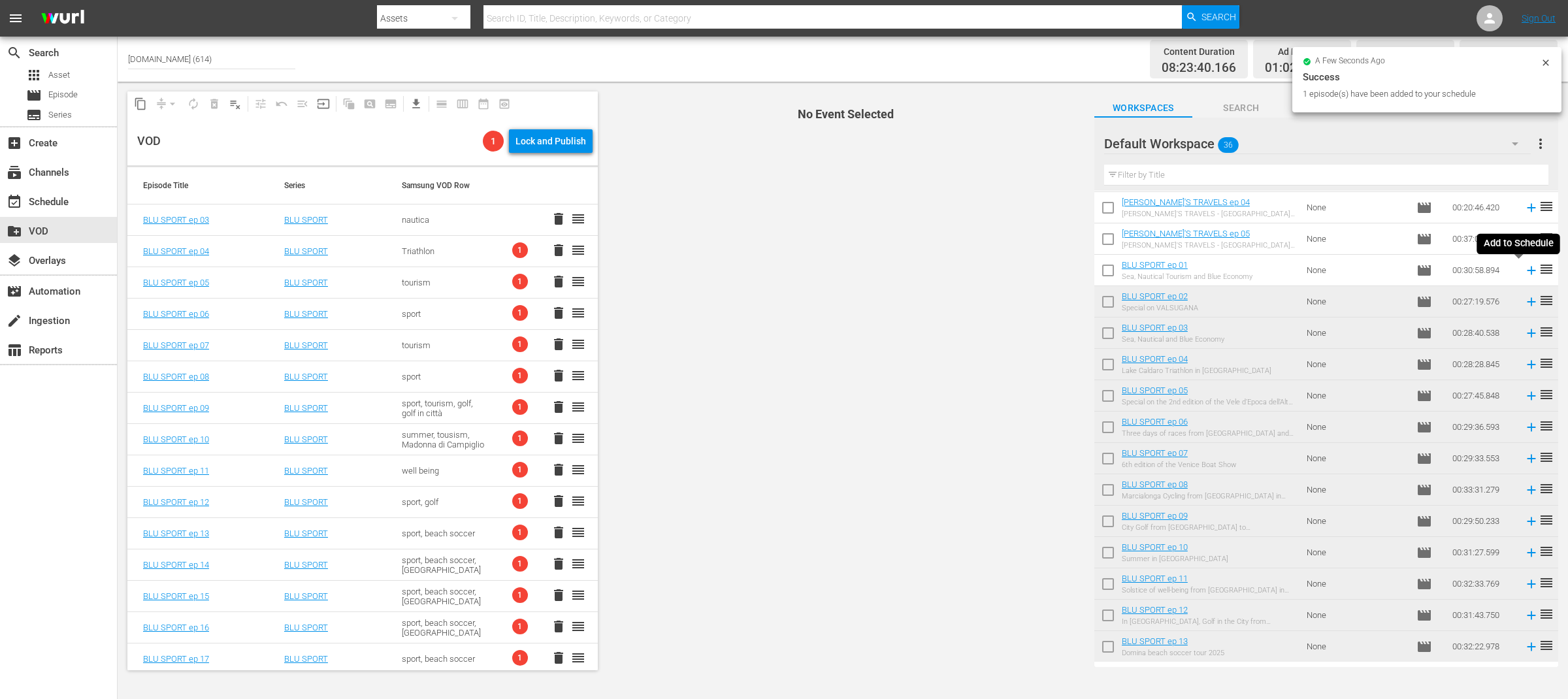
click at [1527, 270] on icon at bounding box center [1531, 270] width 8 height 8
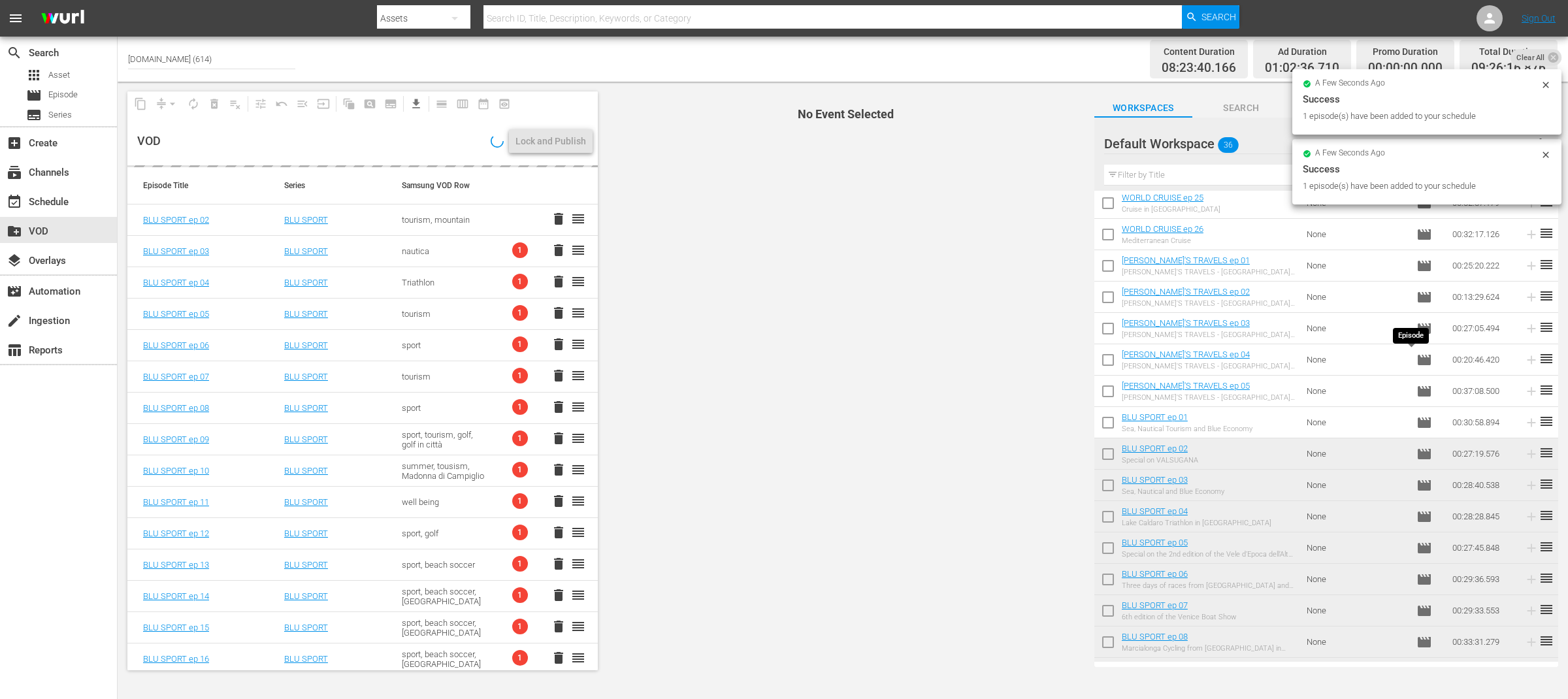
scroll to position [331, 0]
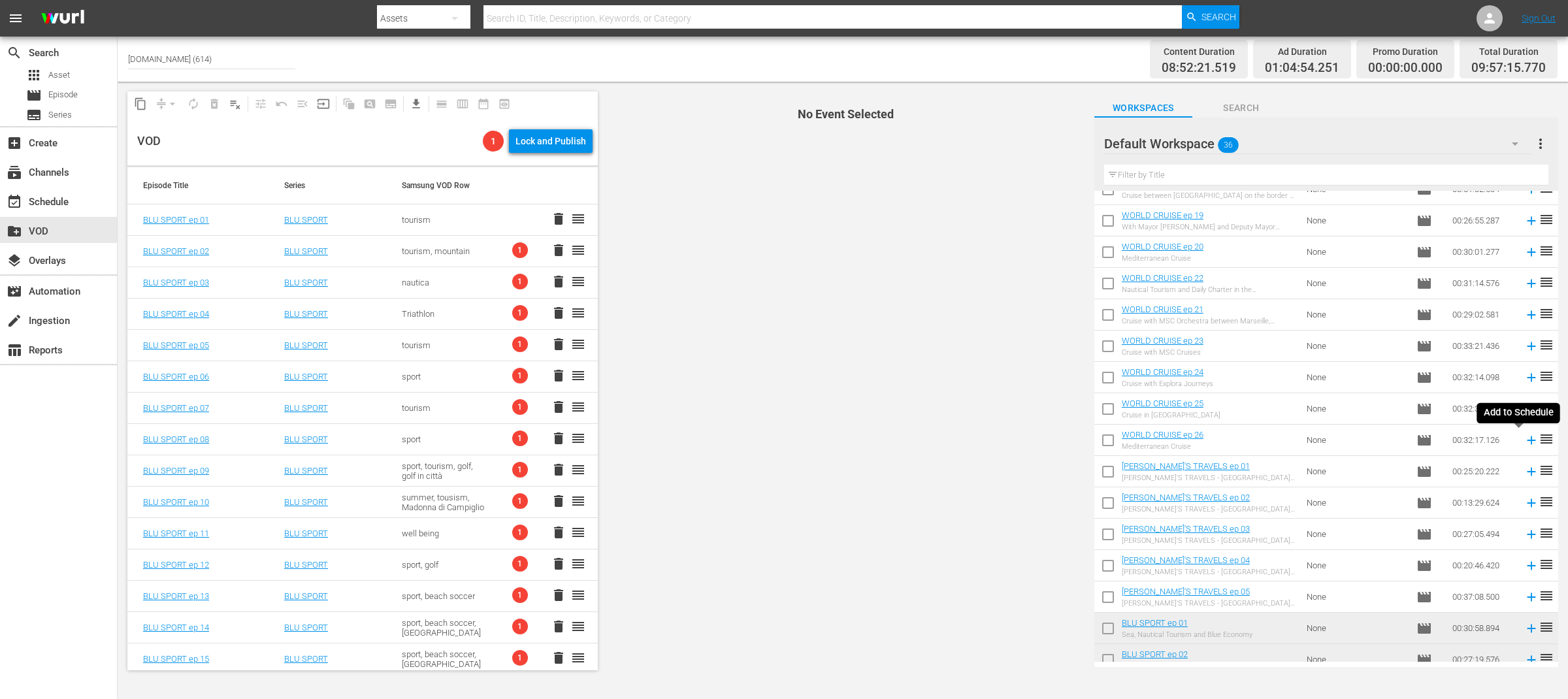
click at [1524, 436] on icon at bounding box center [1532, 441] width 15 height 15
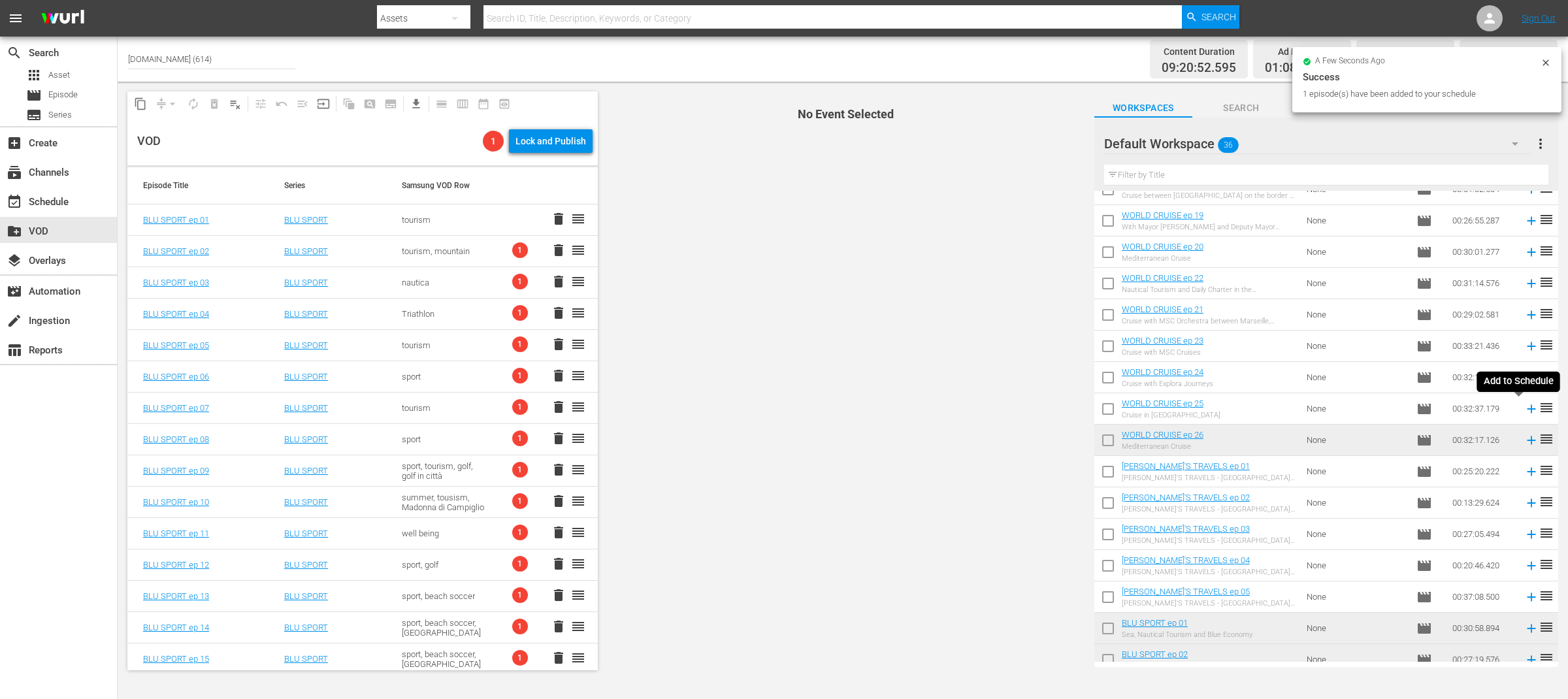
click at [1527, 407] on icon at bounding box center [1531, 409] width 8 height 8
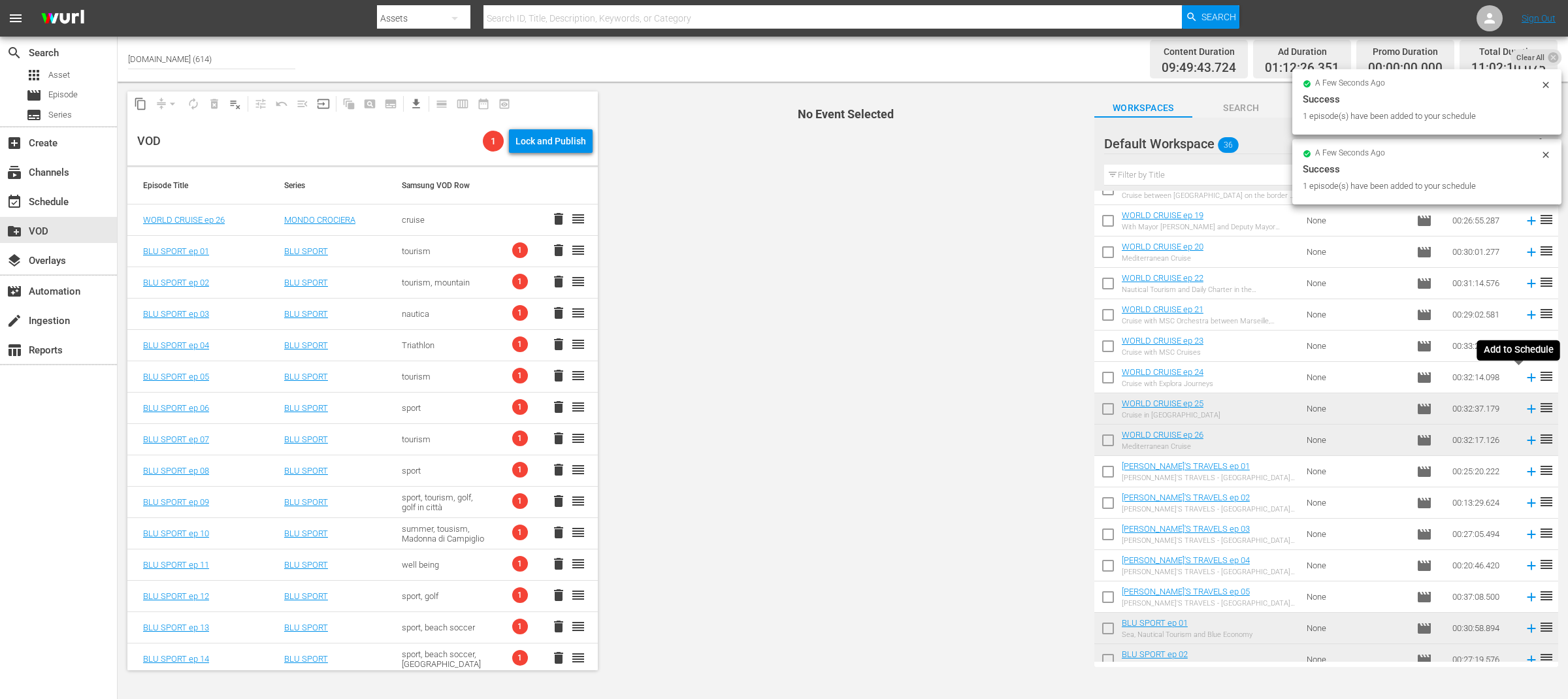
click at [1524, 372] on icon at bounding box center [1532, 377] width 15 height 15
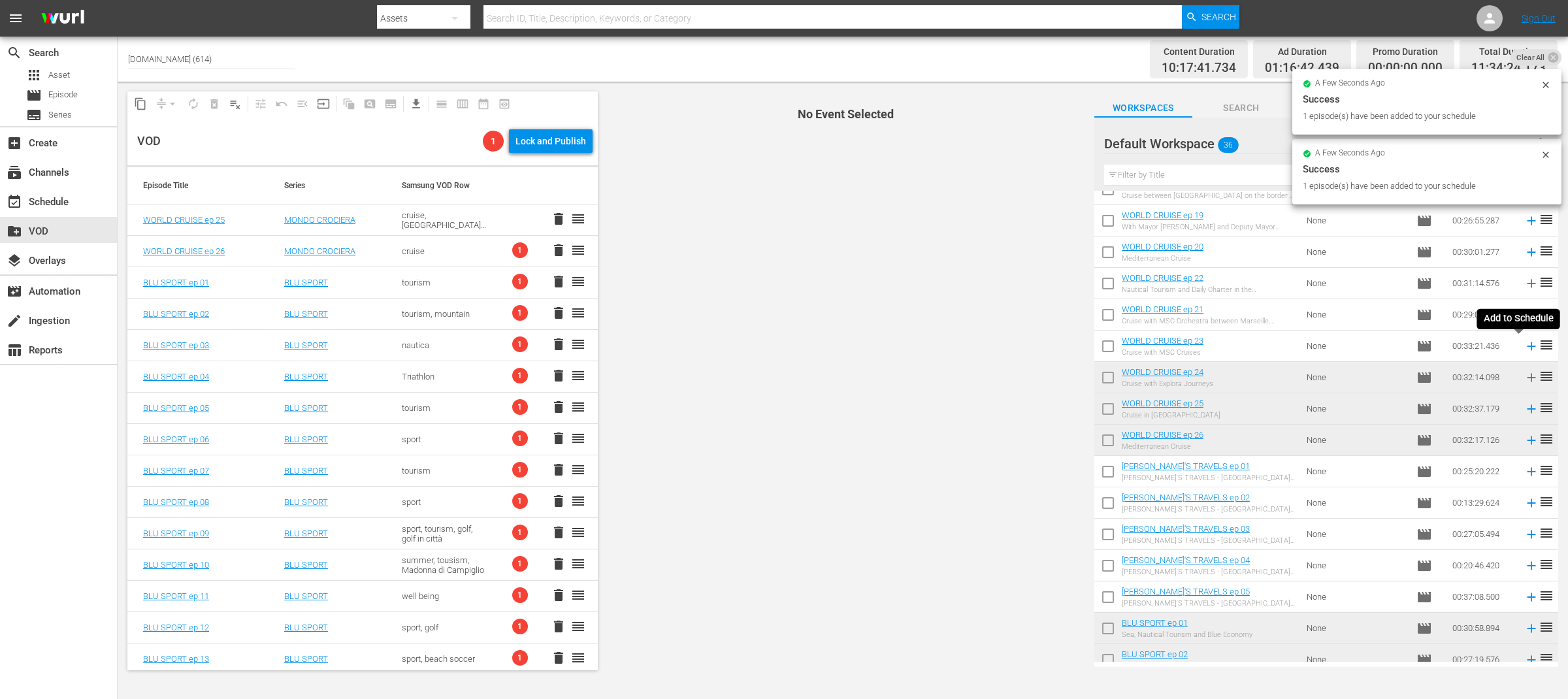
click at [1524, 341] on icon at bounding box center [1532, 346] width 15 height 15
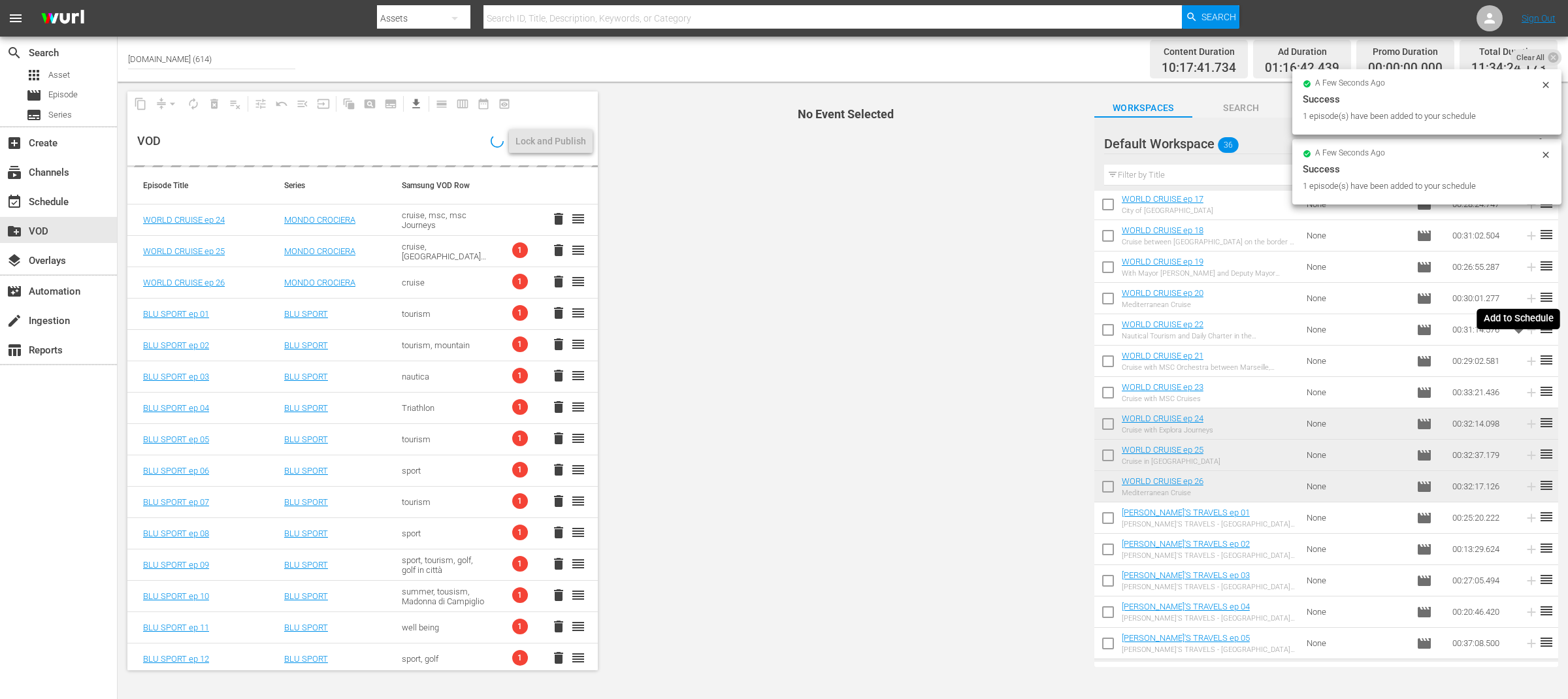
scroll to position [163, 0]
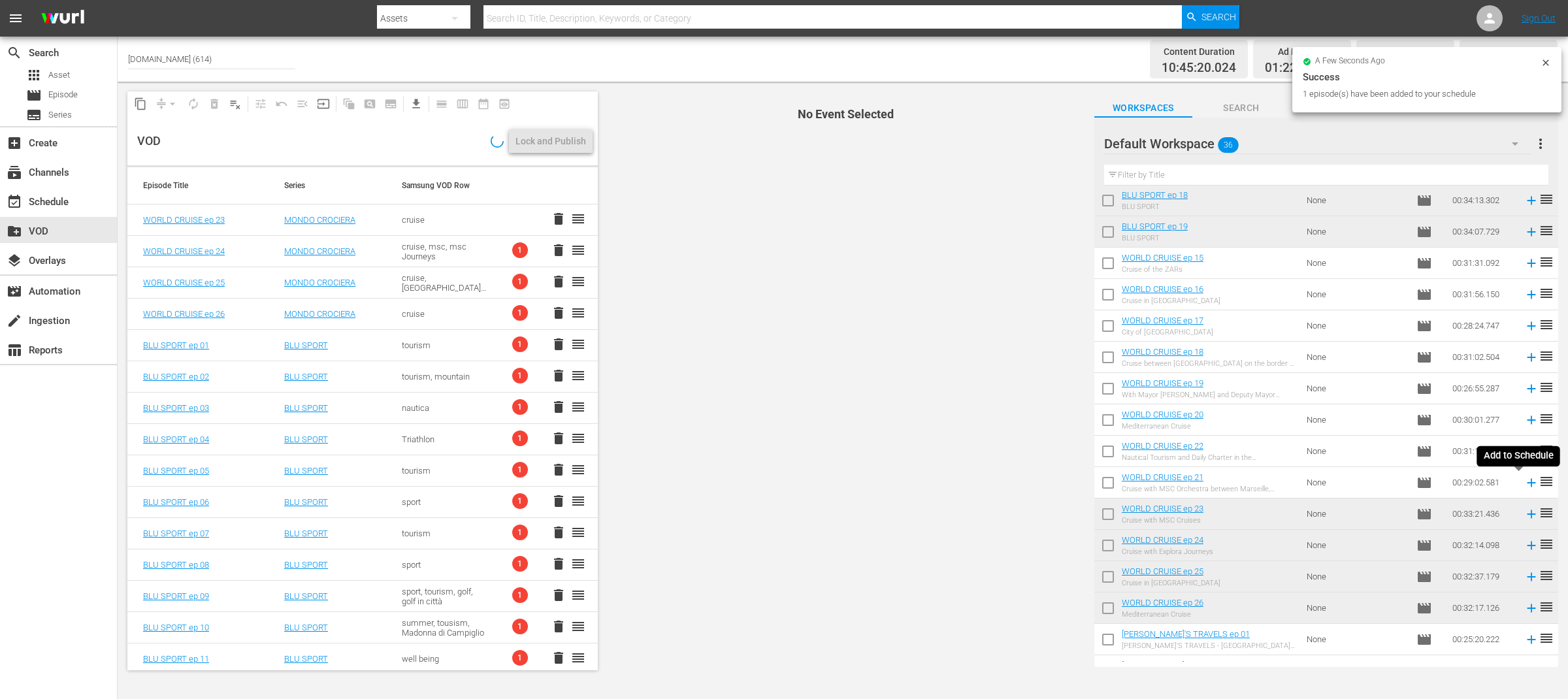
click at [1524, 482] on icon at bounding box center [1532, 482] width 15 height 15
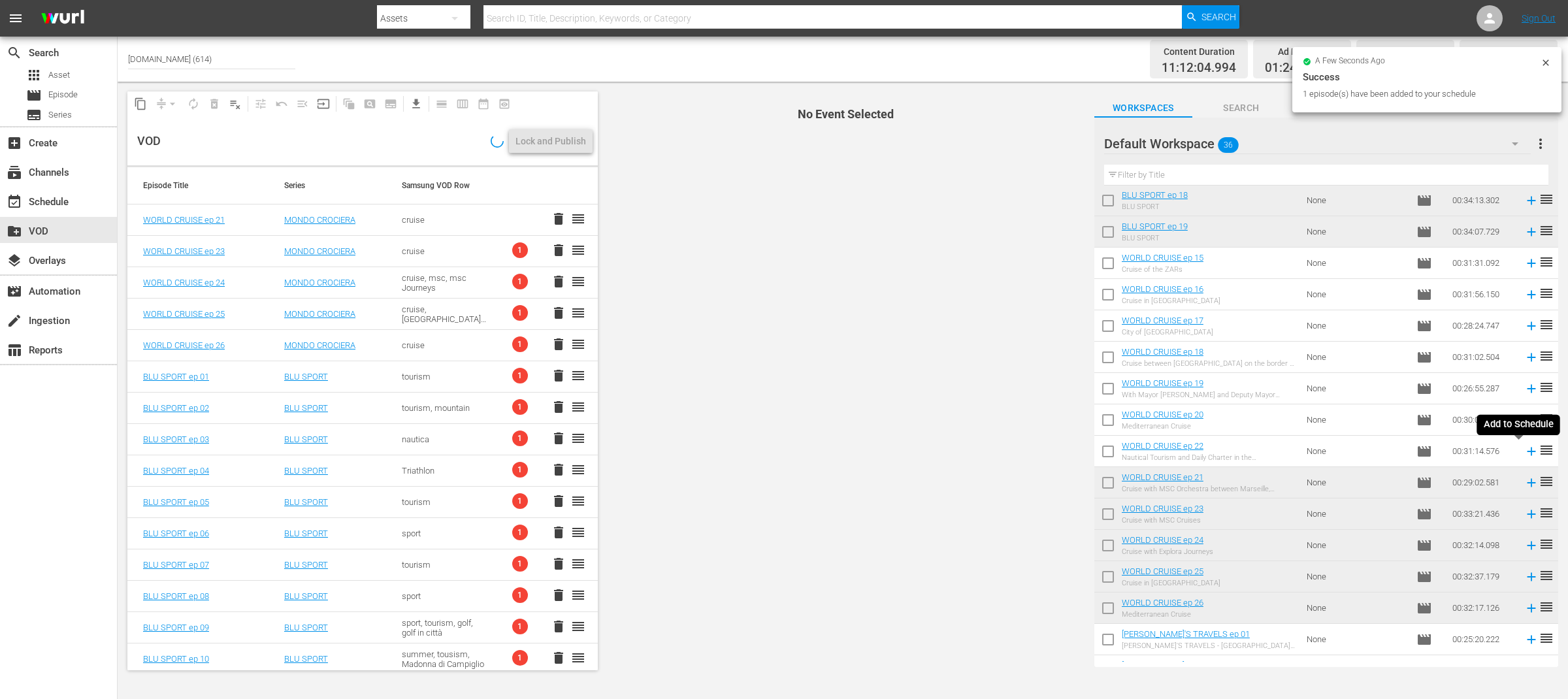
click at [1524, 453] on icon at bounding box center [1532, 451] width 15 height 15
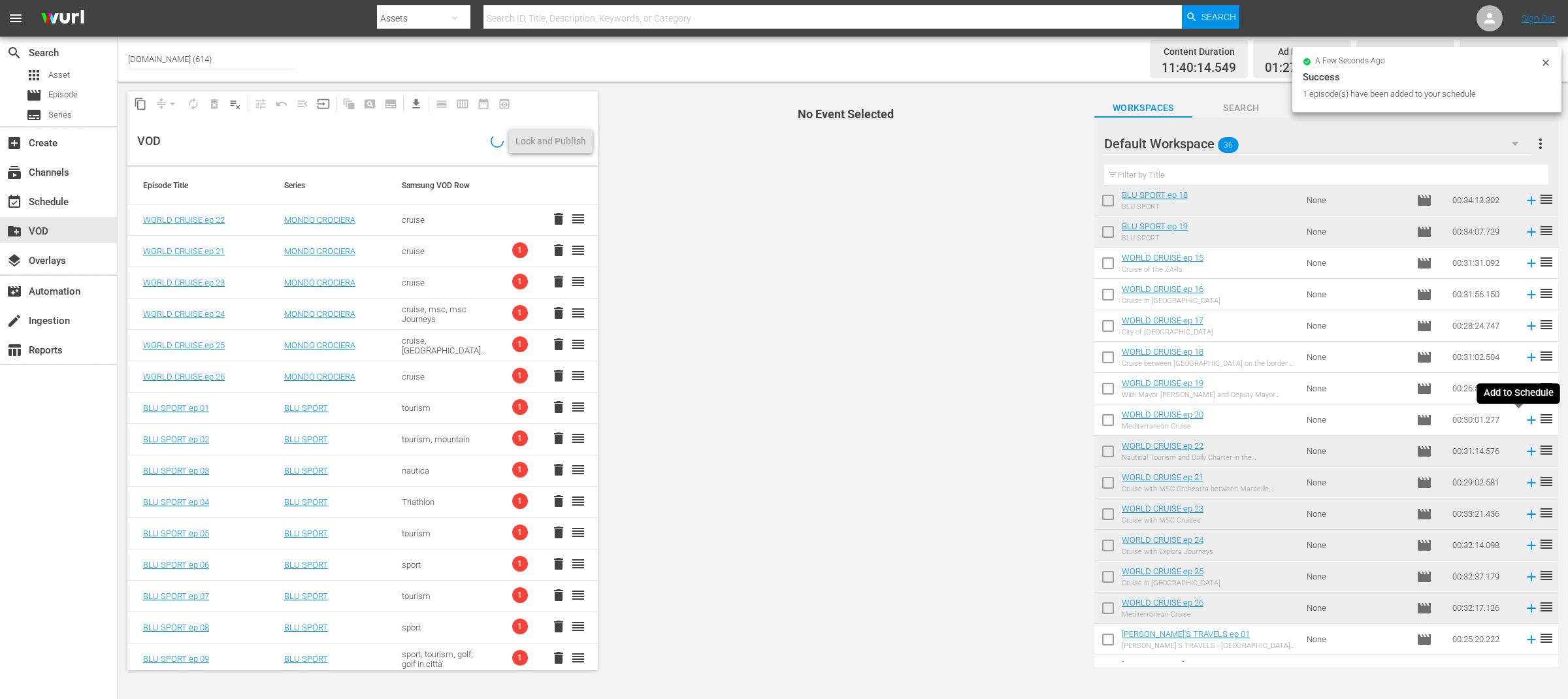
click at [1524, 415] on icon at bounding box center [1532, 420] width 15 height 15
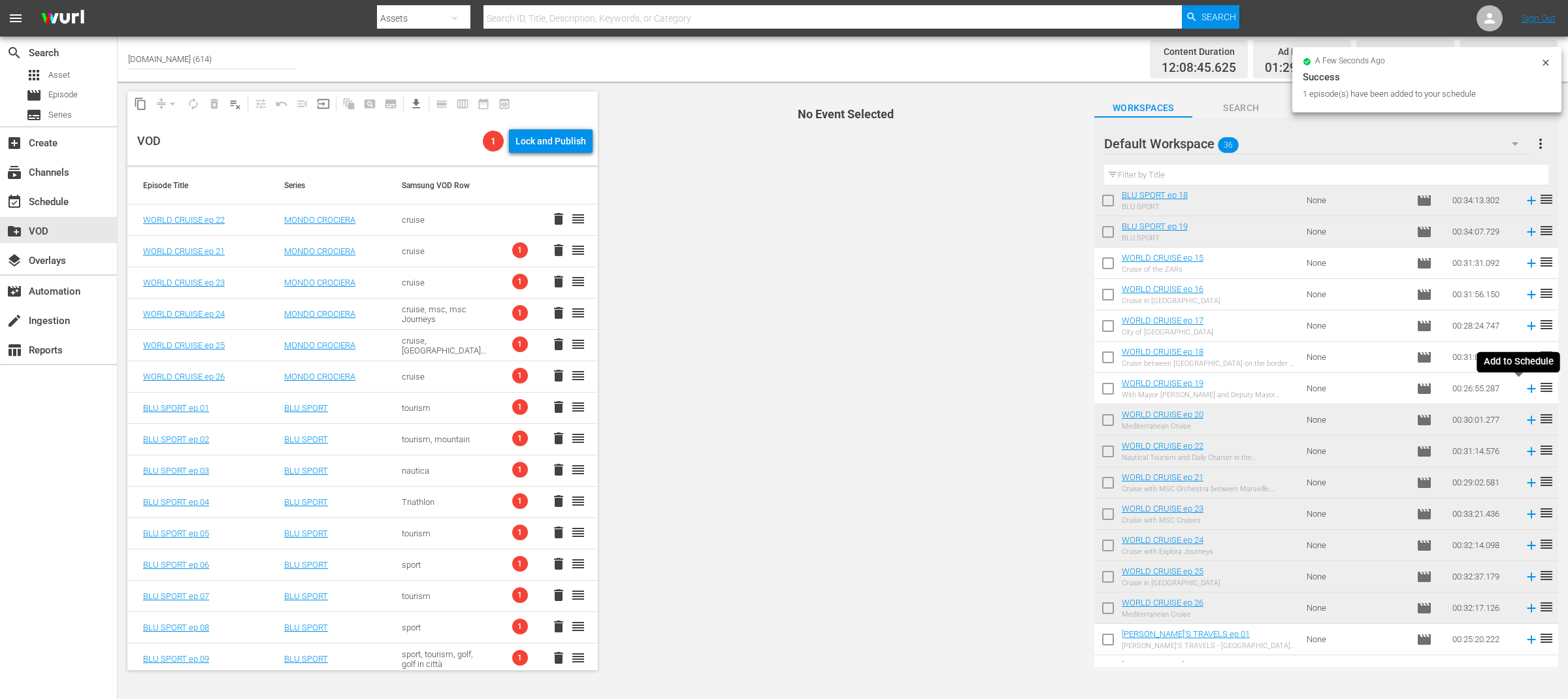
click at [1524, 383] on icon at bounding box center [1532, 389] width 15 height 15
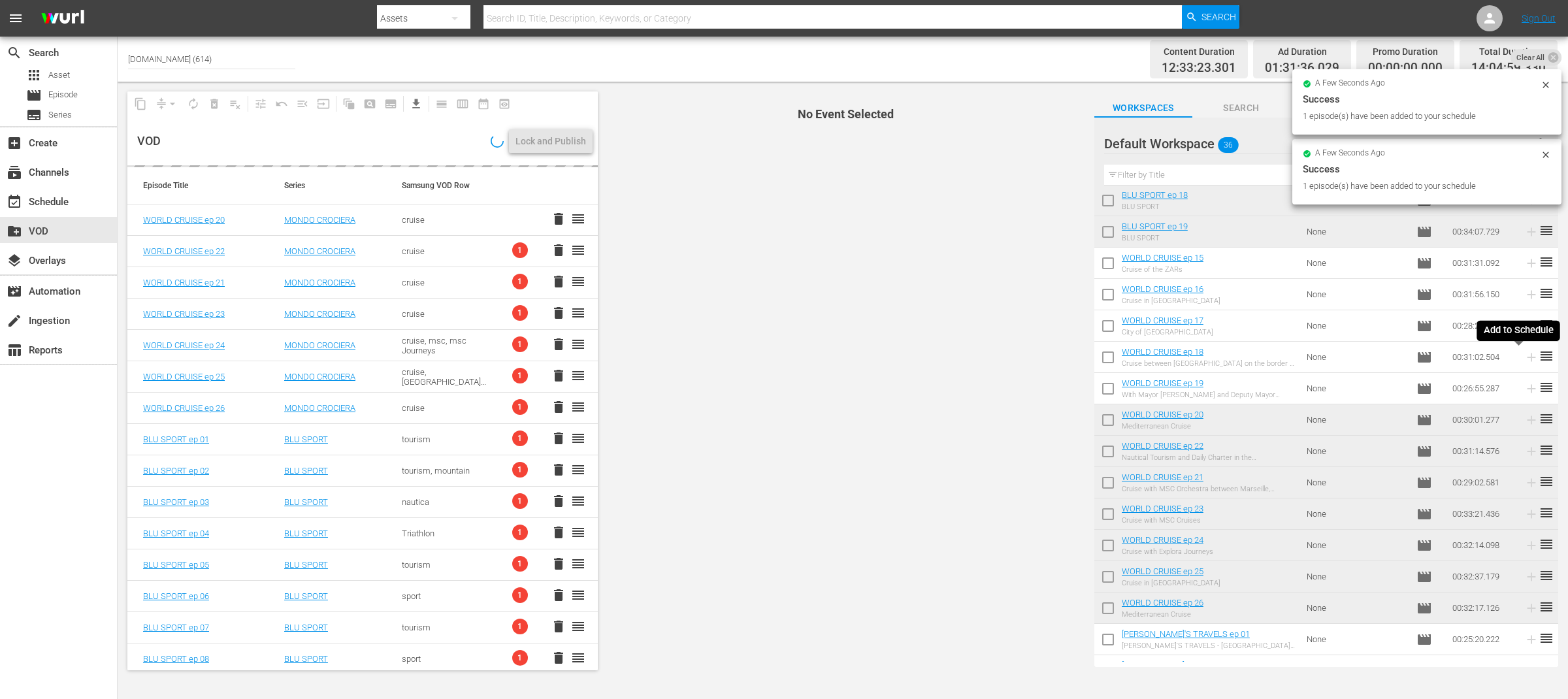
click at [1524, 356] on icon at bounding box center [1532, 358] width 15 height 15
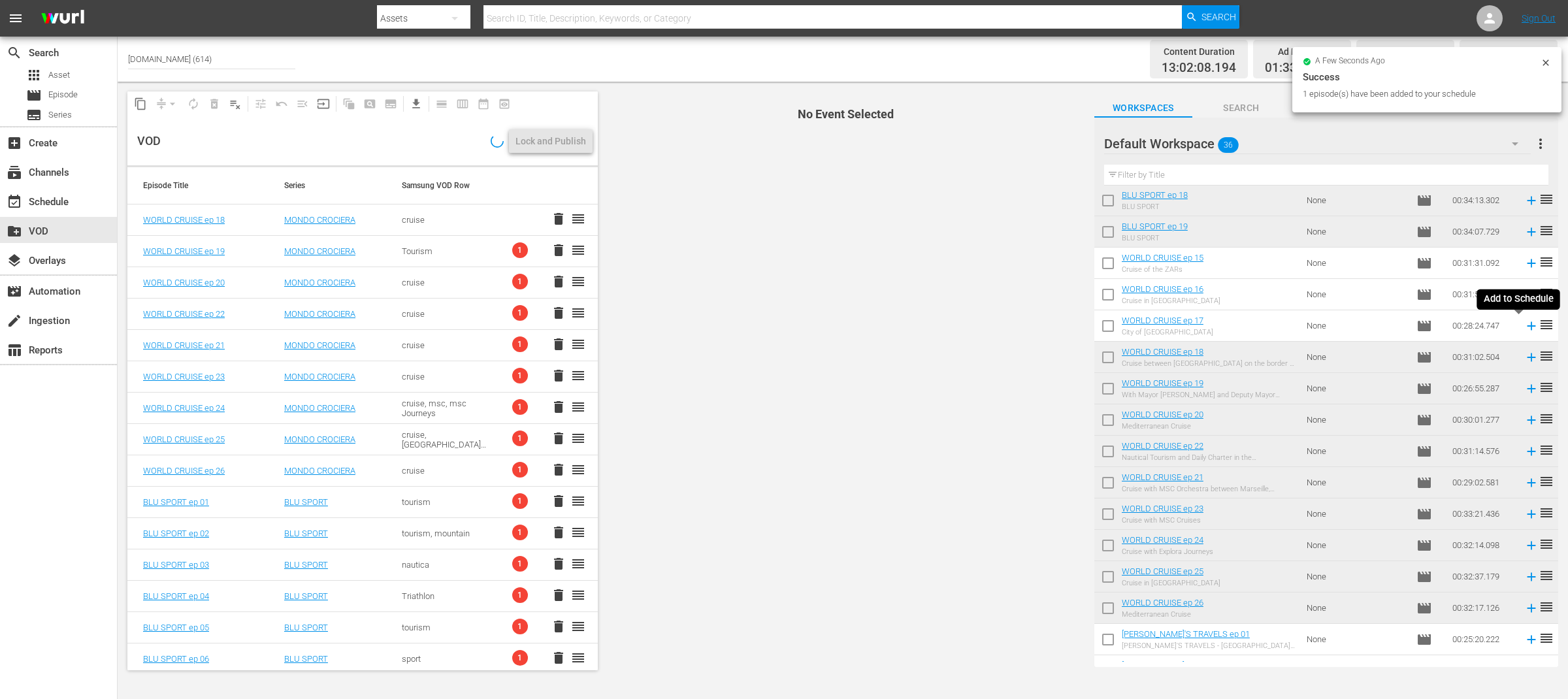
click at [1524, 326] on icon at bounding box center [1532, 326] width 15 height 15
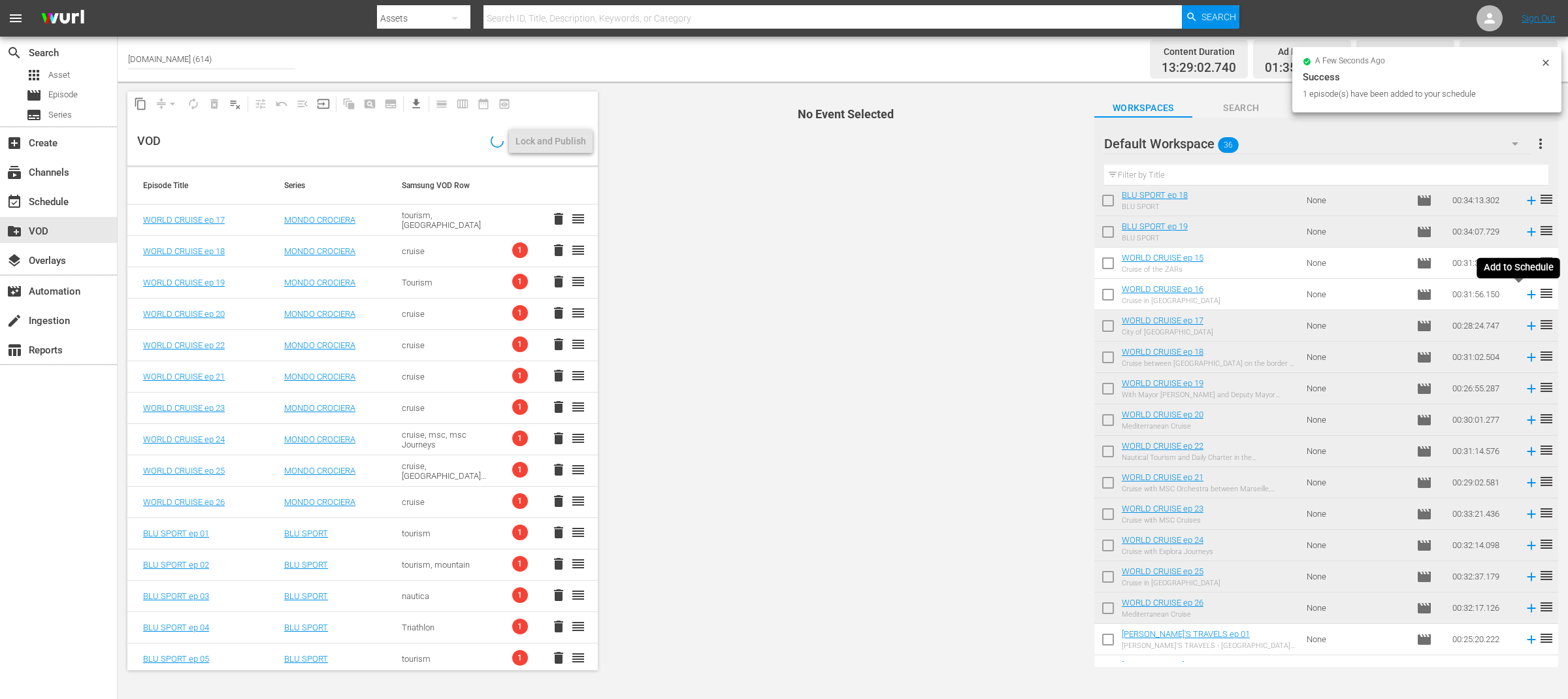
click at [1524, 296] on icon at bounding box center [1532, 295] width 15 height 15
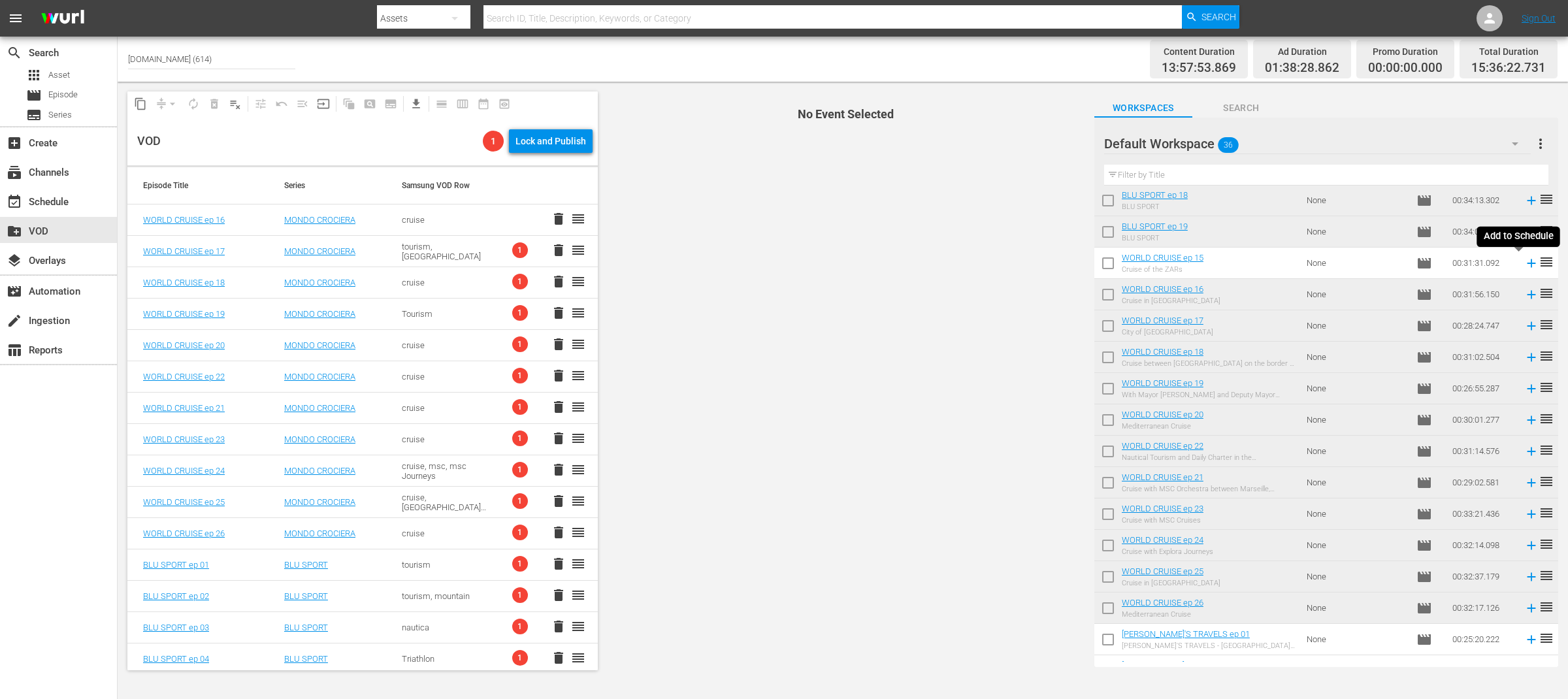
click at [1524, 264] on icon at bounding box center [1532, 263] width 15 height 15
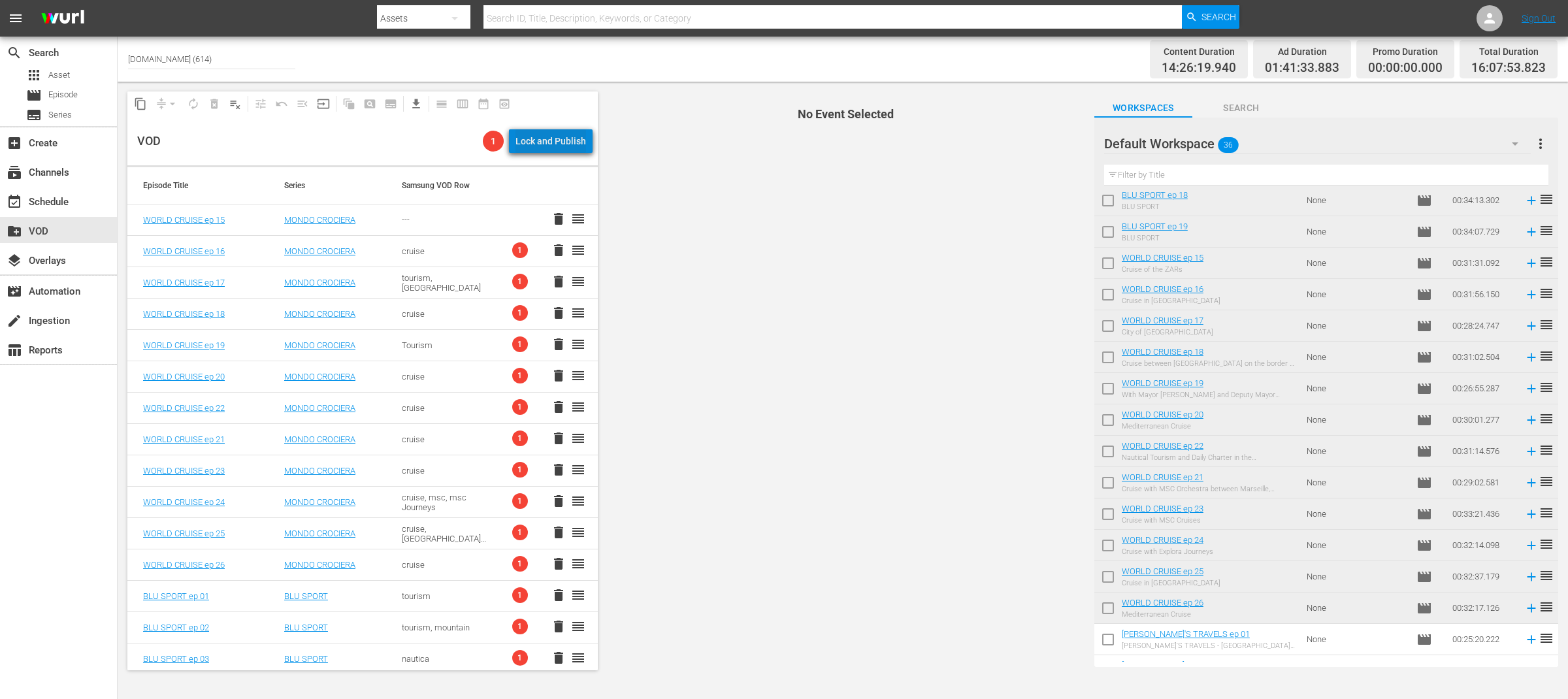
click at [570, 142] on div "Lock and Publish" at bounding box center [551, 141] width 71 height 24
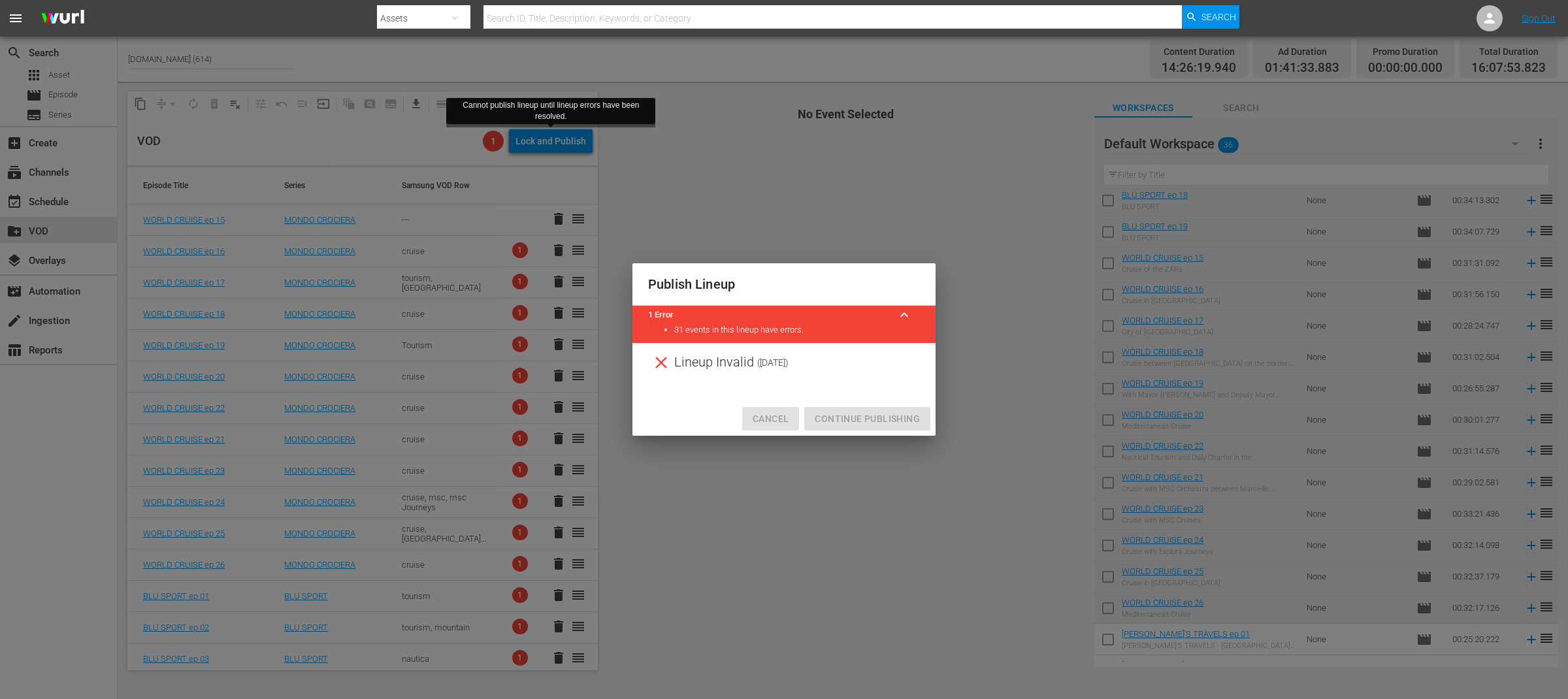
click at [776, 414] on span "Cancel" at bounding box center [771, 419] width 36 height 16
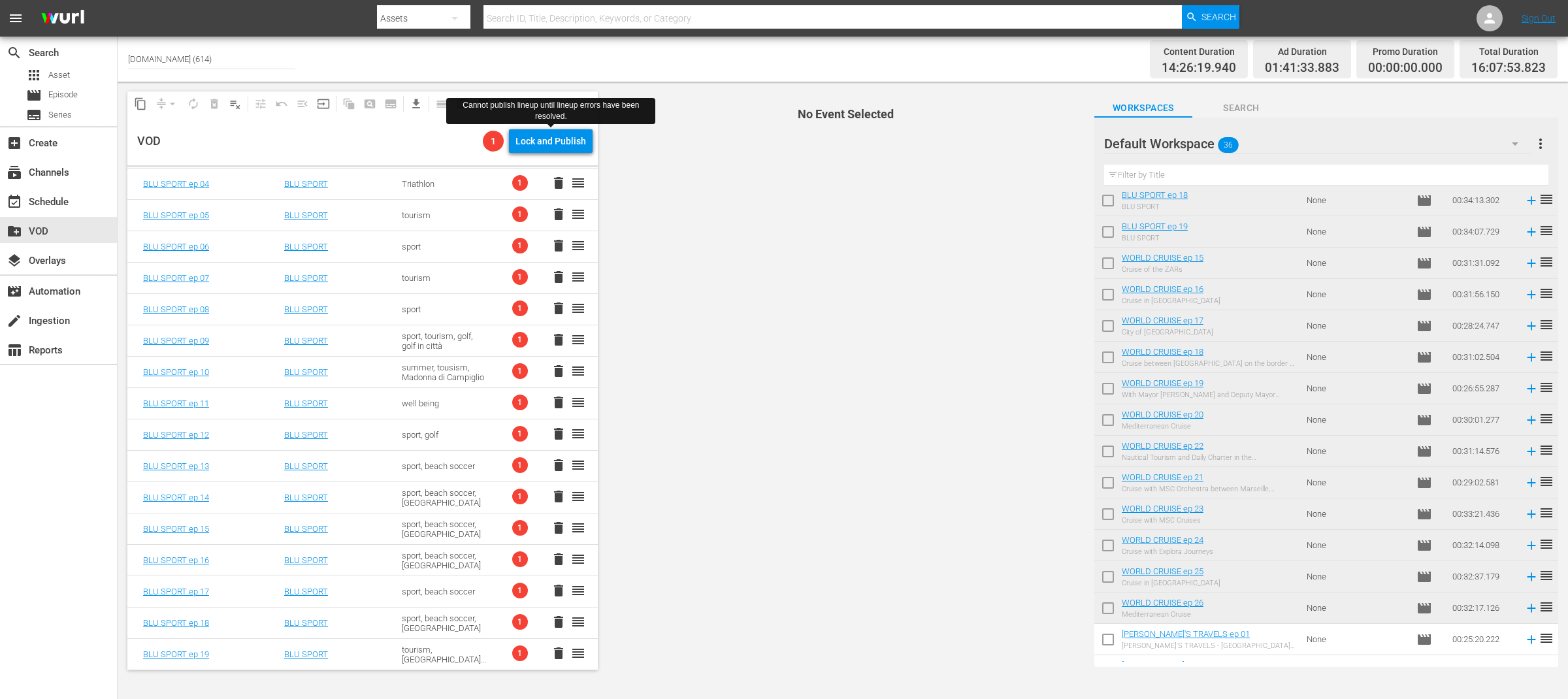
scroll to position [0, 0]
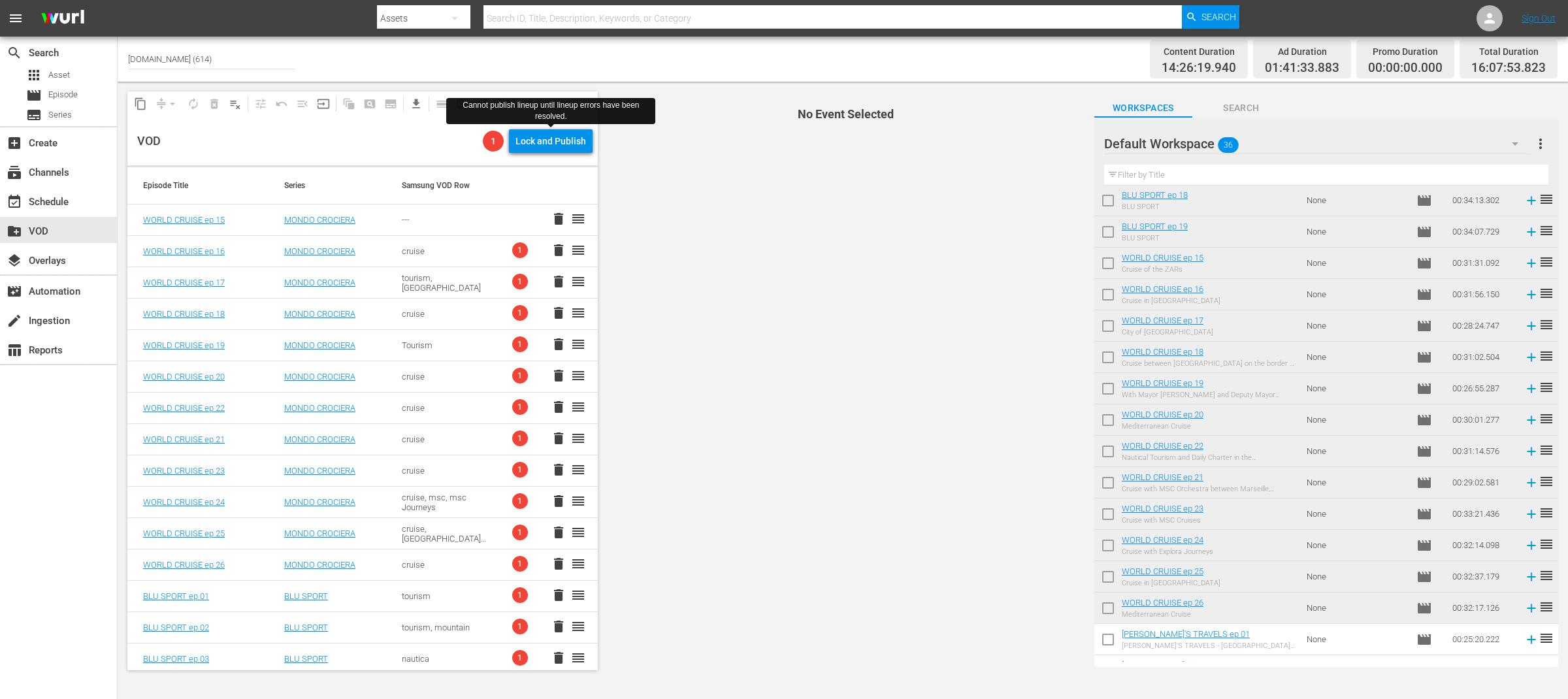
click at [908, 363] on span "No Event Selected" at bounding box center [842, 380] width 484 height 598
click at [815, 371] on span "No Event Selected" at bounding box center [842, 380] width 484 height 598
click at [69, 112] on span "Series" at bounding box center [60, 115] width 24 height 13
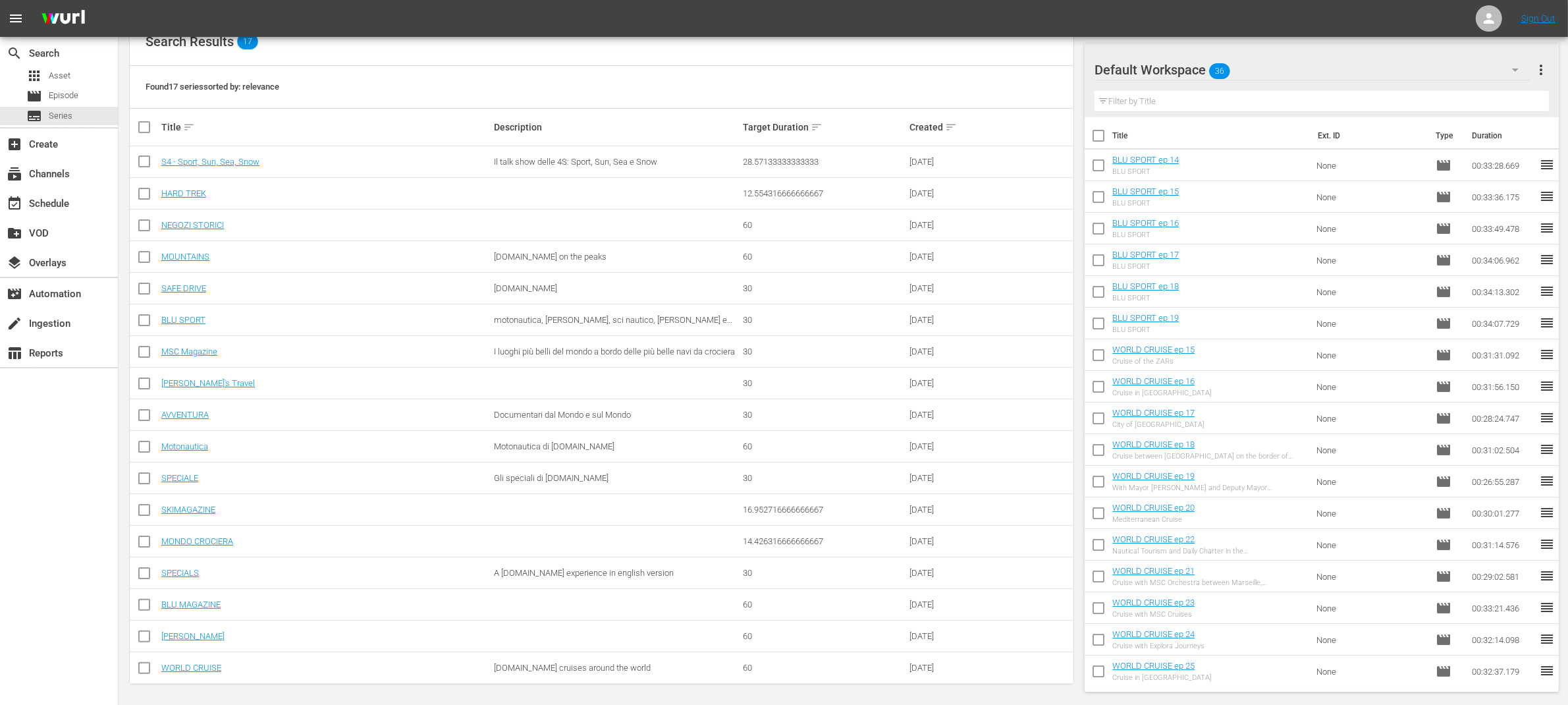
scroll to position [193, 0]
click at [214, 535] on link "MONDO CROCIERA" at bounding box center [197, 538] width 72 height 10
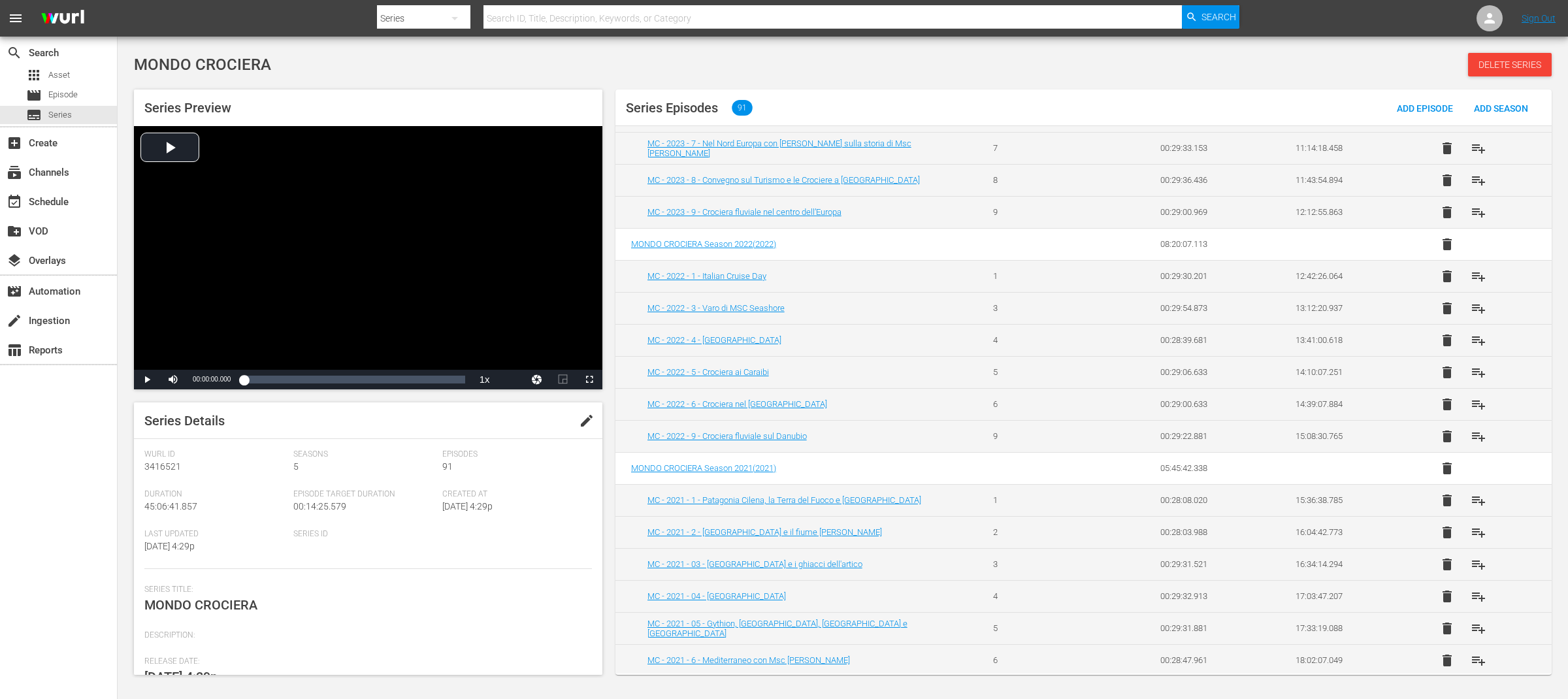
scroll to position [937, 0]
